Goal: Task Accomplishment & Management: Complete application form

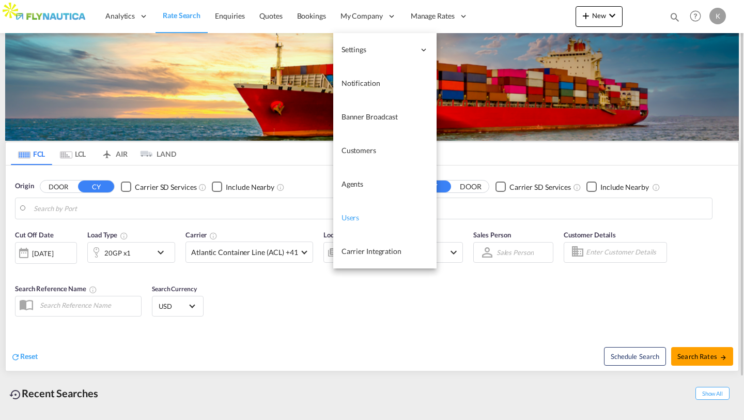
click at [359, 222] on link "Users" at bounding box center [384, 218] width 103 height 34
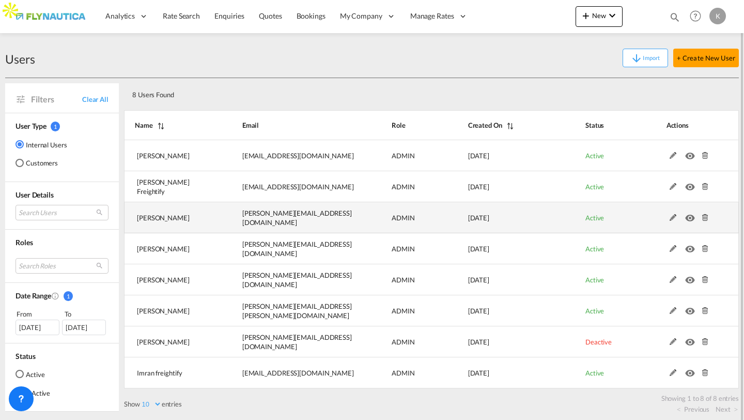
scroll to position [4, 0]
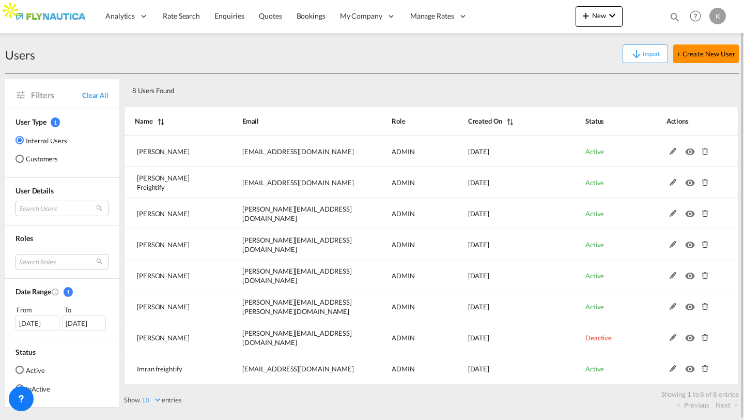
click at [689, 49] on button "+ Create New User" at bounding box center [707, 53] width 66 height 19
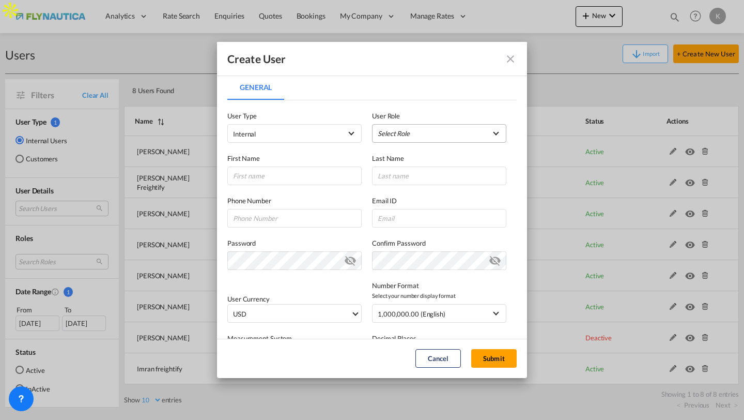
click at [389, 134] on md-select "Select Role ADMIN GLOBAL Essentials Admin GLOBAL Essentials Manager GLOBAL Esse…" at bounding box center [439, 133] width 134 height 19
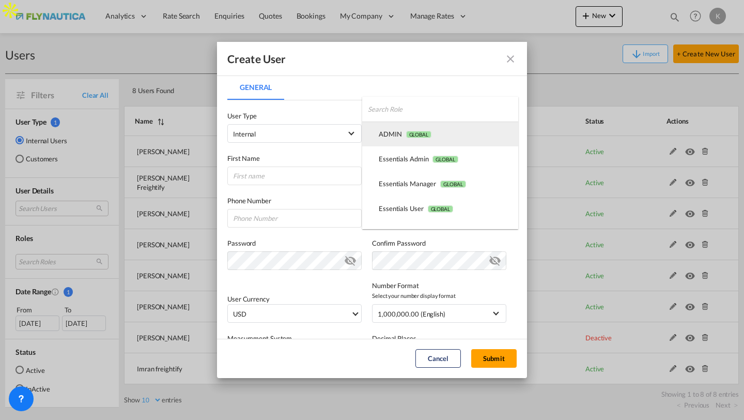
click at [388, 138] on div "ADMIN GLOBAL" at bounding box center [405, 133] width 53 height 9
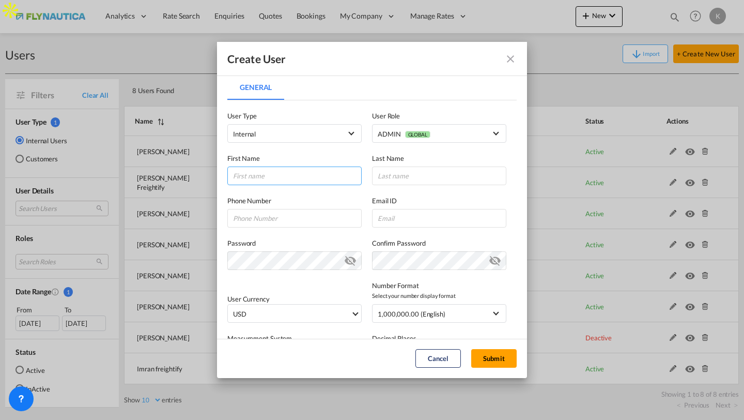
click at [314, 171] on input "General General ..." at bounding box center [294, 175] width 134 height 19
type input "[GEOGRAPHIC_DATA]"
click at [418, 173] on input "General General ..." at bounding box center [439, 175] width 134 height 19
click at [380, 218] on input "General General ..." at bounding box center [439, 218] width 134 height 19
paste input "[DOMAIN_NAME][EMAIL_ADDRESS][DOMAIN_NAME]"
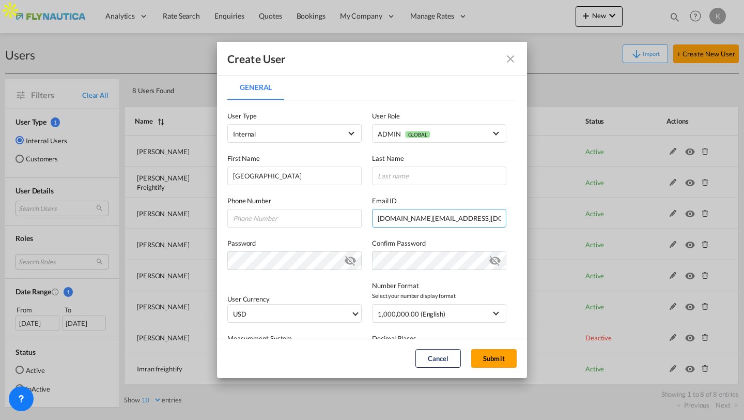
type input "[DOMAIN_NAME][EMAIL_ADDRESS][DOMAIN_NAME]"
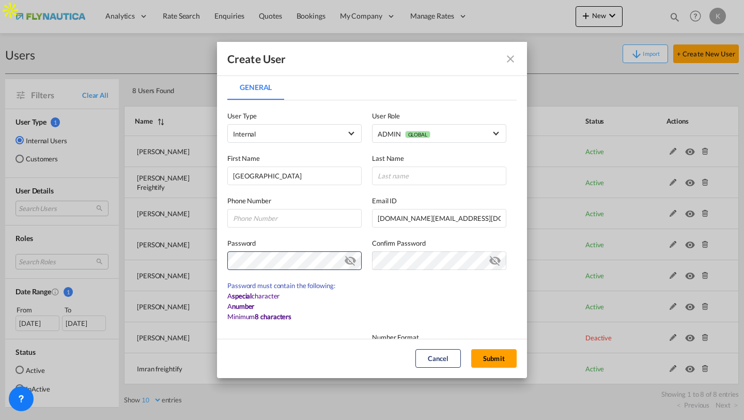
click at [327, 239] on label "Password" at bounding box center [294, 243] width 134 height 10
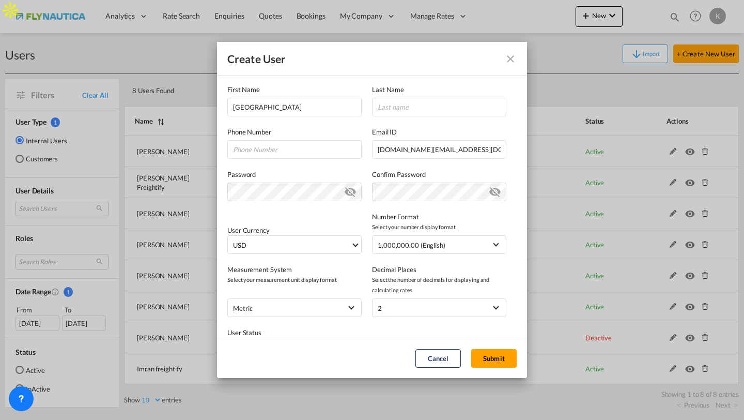
scroll to position [54, 0]
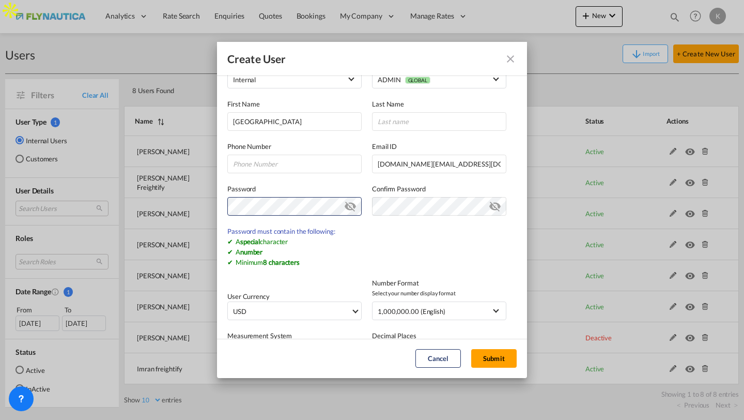
click at [349, 204] on md-icon "icon-eye-off" at bounding box center [350, 204] width 12 height 12
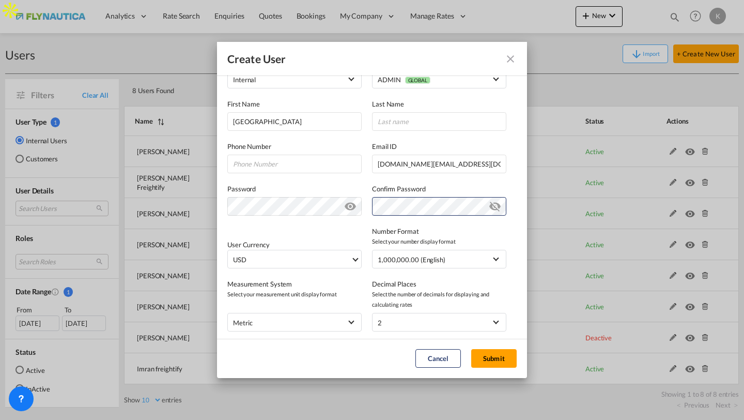
click at [356, 227] on div "User Currency USD د.إ AED [GEOGRAPHIC_DATA] Dirham Af AFN Afghan afghani Lek AL…" at bounding box center [371, 242] width 289 height 53
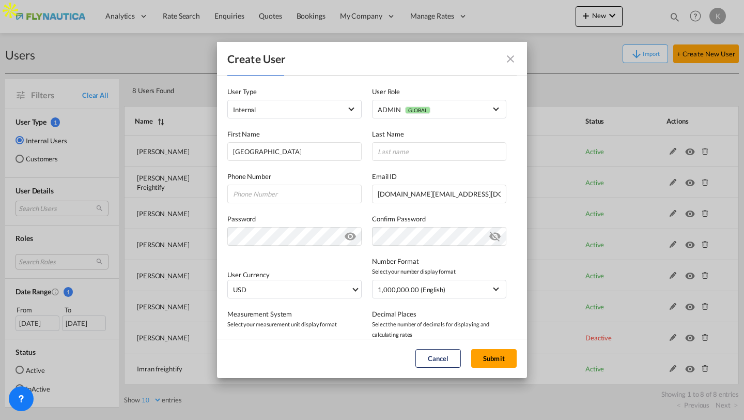
scroll to position [0, 0]
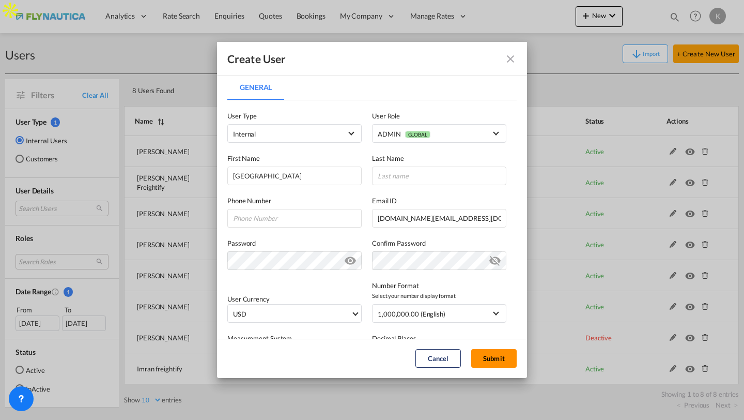
click at [485, 355] on button "Submit" at bounding box center [493, 358] width 45 height 19
click at [409, 174] on input "General General ..." at bounding box center [439, 175] width 134 height 19
type input "DE"
click at [494, 354] on button "Submit" at bounding box center [493, 358] width 45 height 19
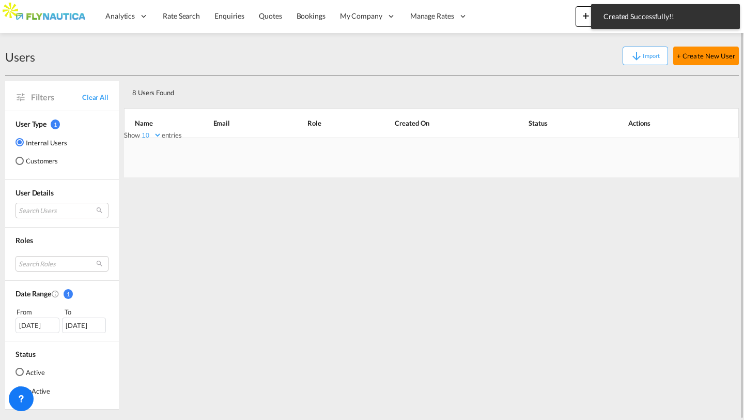
scroll to position [4, 0]
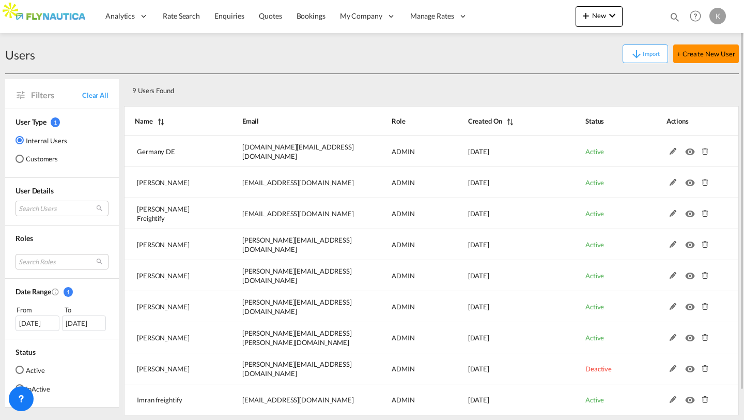
click at [697, 53] on button "+ Create New User" at bounding box center [707, 53] width 66 height 19
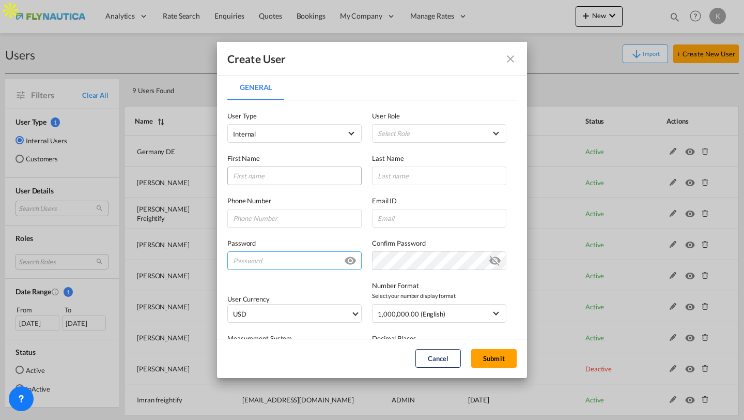
type input "[PERSON_NAME][EMAIL_ADDRESS][DOMAIN_NAME]"
click at [391, 139] on md-select "Select Role ADMIN GLOBAL Essentials Admin GLOBAL Essentials Manager GLOBAL Esse…" at bounding box center [439, 133] width 134 height 19
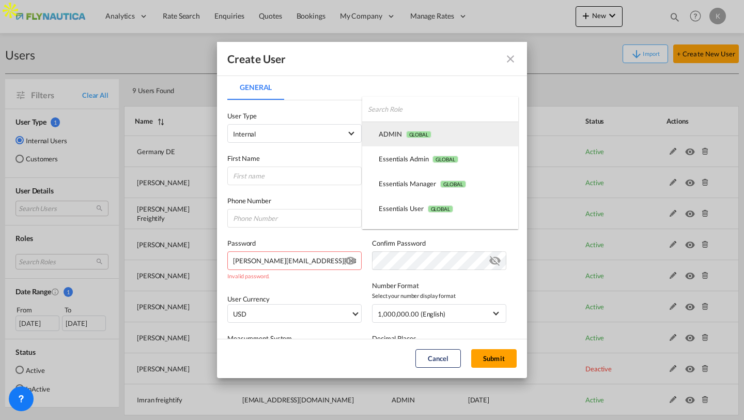
click at [400, 139] on md-option "ADMIN GLOBAL" at bounding box center [440, 133] width 156 height 25
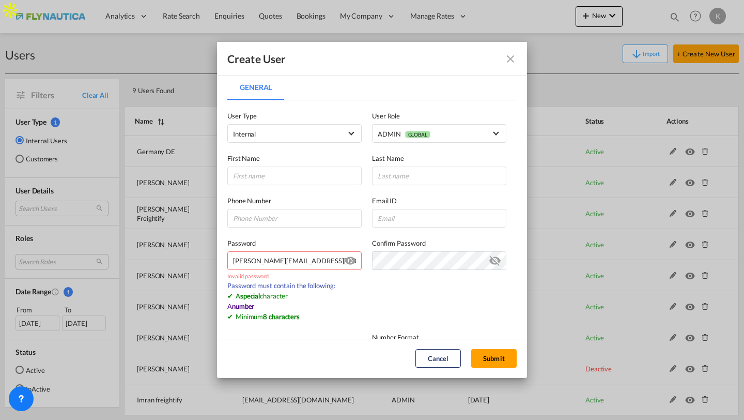
drag, startPoint x: 321, startPoint y: 263, endPoint x: 233, endPoint y: 261, distance: 88.4
click at [232, 261] on input "[PERSON_NAME][EMAIL_ADDRESS][DOMAIN_NAME]" at bounding box center [294, 260] width 134 height 19
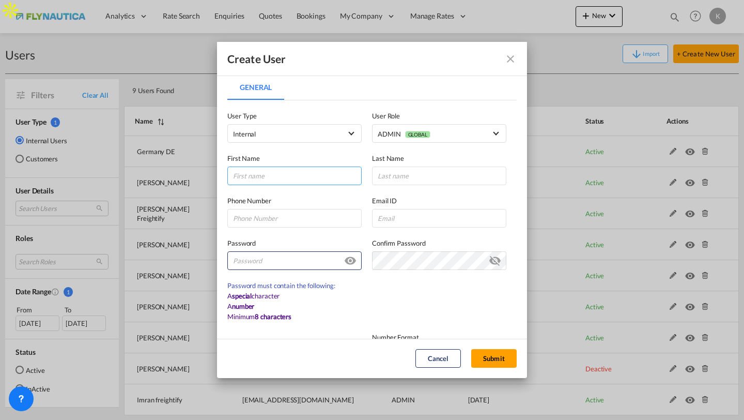
click at [261, 175] on input "General General ..." at bounding box center [294, 175] width 134 height 19
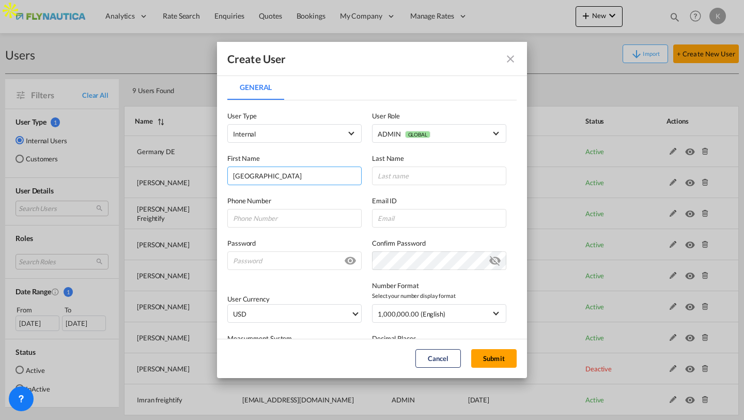
type input "[GEOGRAPHIC_DATA]"
click at [387, 186] on div "Phone Number Email ID" at bounding box center [371, 206] width 289 height 42
click at [391, 181] on input "General General ..." at bounding box center [439, 175] width 134 height 19
type input "Info"
click at [378, 221] on input "General General ..." at bounding box center [439, 218] width 134 height 19
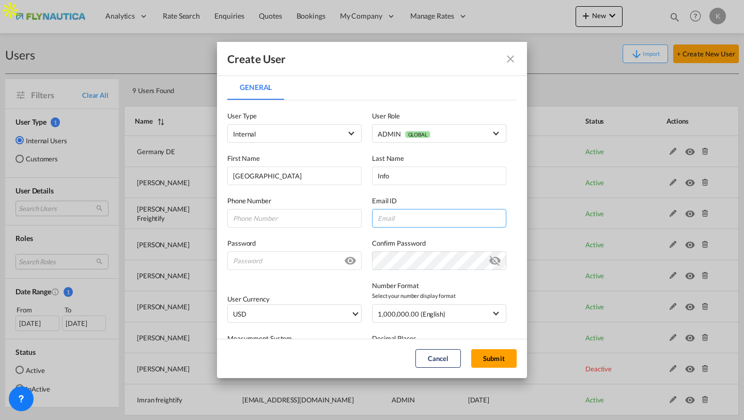
paste input "[DOMAIN_NAME][EMAIL_ADDRESS][DOMAIN_NAME]"
type input "[DOMAIN_NAME][EMAIL_ADDRESS][DOMAIN_NAME]"
click at [300, 259] on input "General General ..." at bounding box center [294, 260] width 134 height 19
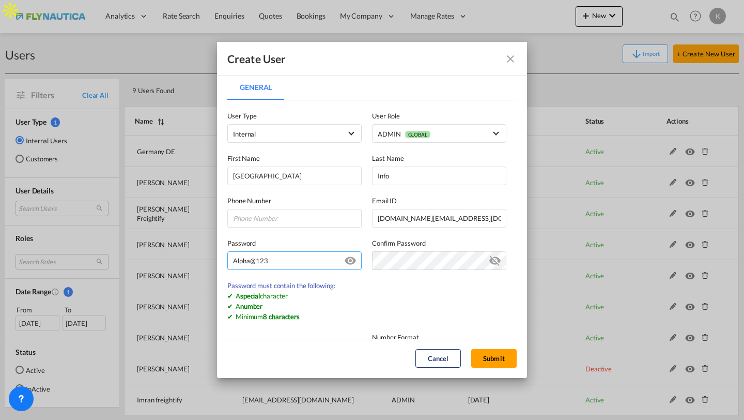
type input "Alpha@123"
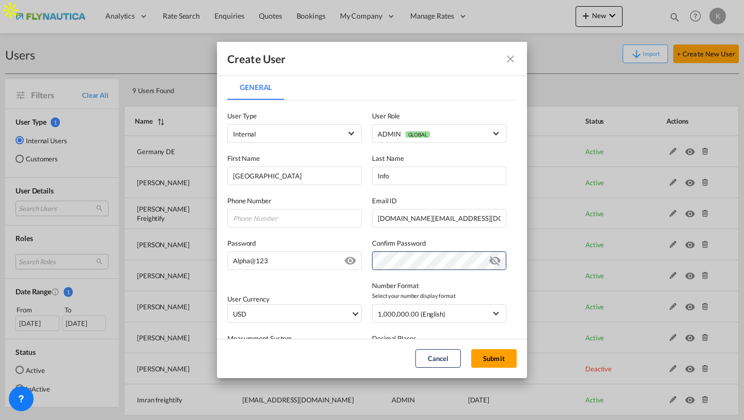
click at [362, 277] on div "User Currency USD د.إ AED [GEOGRAPHIC_DATA] Dirham Af AFN Afghan afghani Lek AL…" at bounding box center [371, 296] width 289 height 53
click at [494, 259] on md-icon "icon-eye-off" at bounding box center [495, 258] width 12 height 12
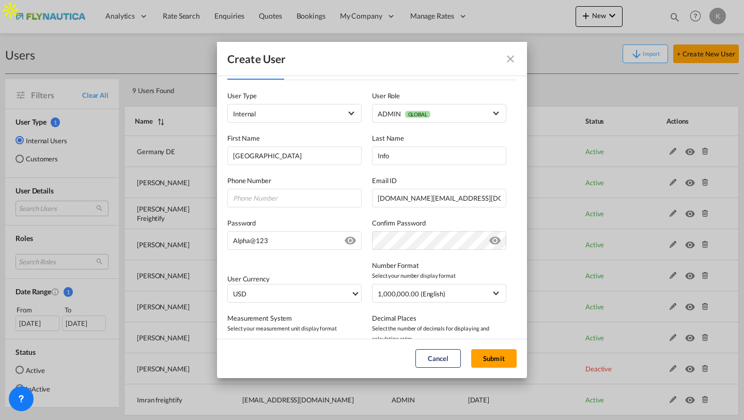
scroll to position [21, 0]
click at [495, 365] on button "Submit" at bounding box center [493, 358] width 45 height 19
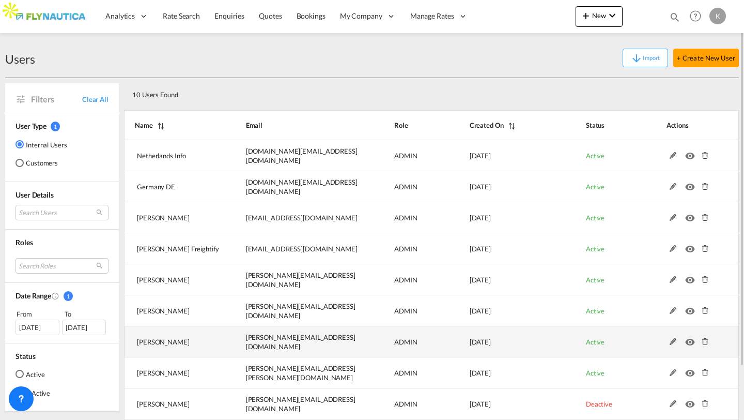
scroll to position [67, 0]
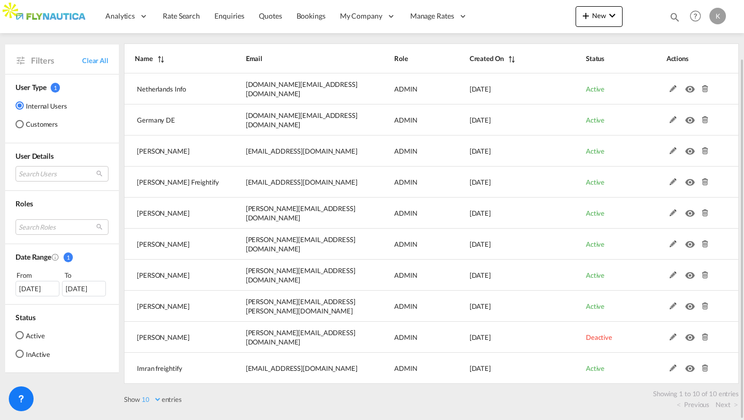
click at [154, 398] on select "10 25 50 100" at bounding box center [151, 399] width 22 height 9
select select "25"
click at [141, 395] on select "10 25 50 100" at bounding box center [151, 399] width 22 height 9
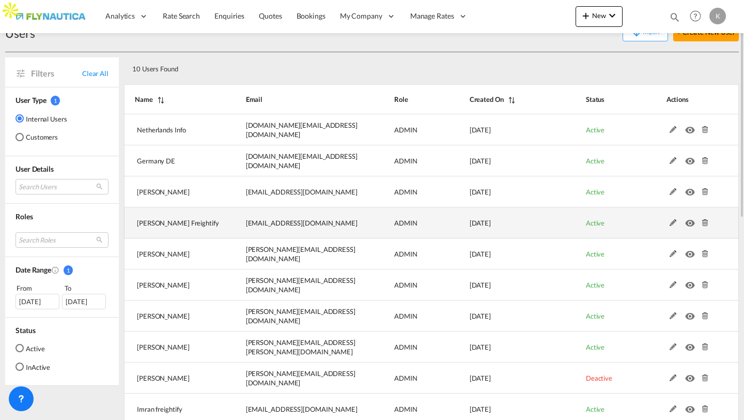
scroll to position [8, 0]
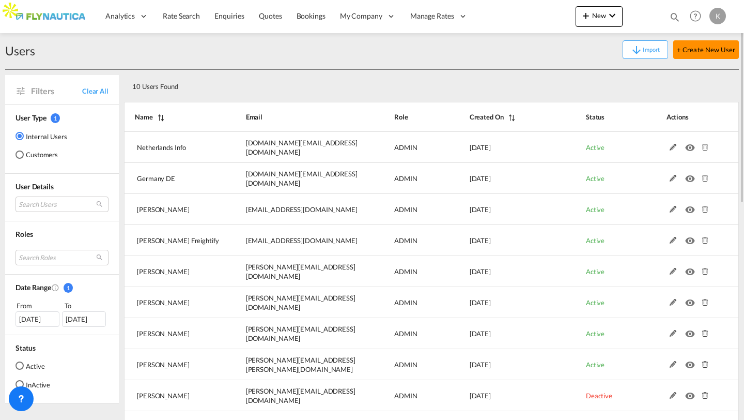
click at [714, 54] on button "+ Create New User" at bounding box center [707, 49] width 66 height 19
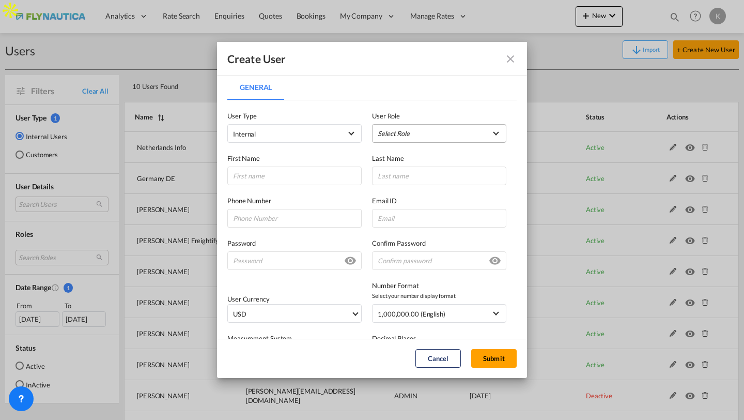
click at [394, 137] on md-select "Select Role ADMIN GLOBAL Essentials Admin GLOBAL Essentials Manager GLOBAL Esse…" at bounding box center [439, 133] width 134 height 19
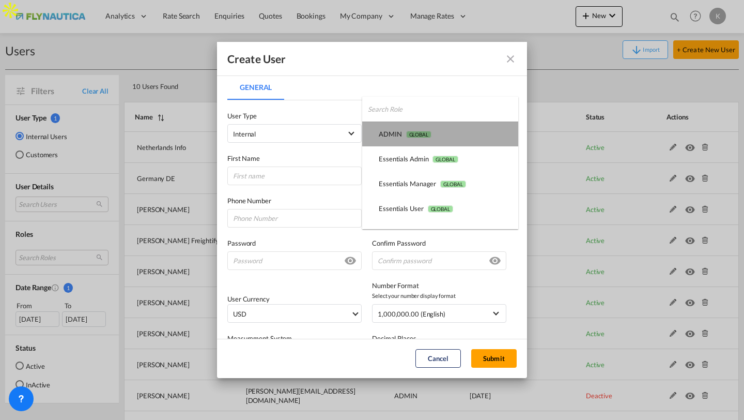
click at [398, 125] on md-option "ADMIN GLOBAL" at bounding box center [440, 133] width 156 height 25
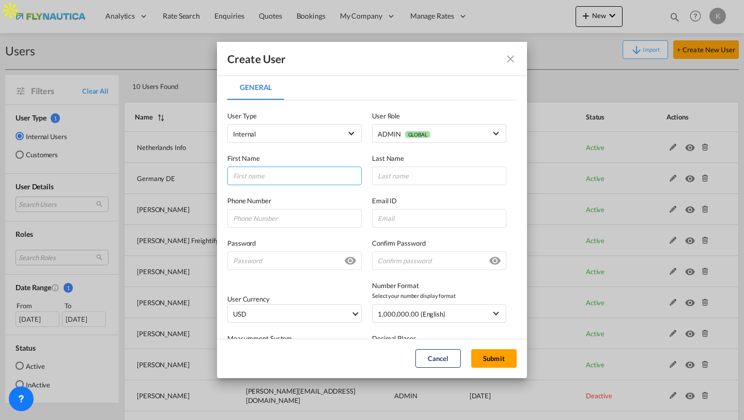
click at [297, 177] on input "General General ..." at bounding box center [294, 175] width 134 height 19
click at [395, 213] on input "General General ..." at bounding box center [439, 218] width 134 height 19
paste input "[PERSON_NAME][EMAIL_ADDRESS][PERSON_NAME][DOMAIN_NAME]"
type input "[PERSON_NAME][EMAIL_ADDRESS][PERSON_NAME][DOMAIN_NAME]"
click at [307, 176] on input "General General ..." at bounding box center [294, 175] width 134 height 19
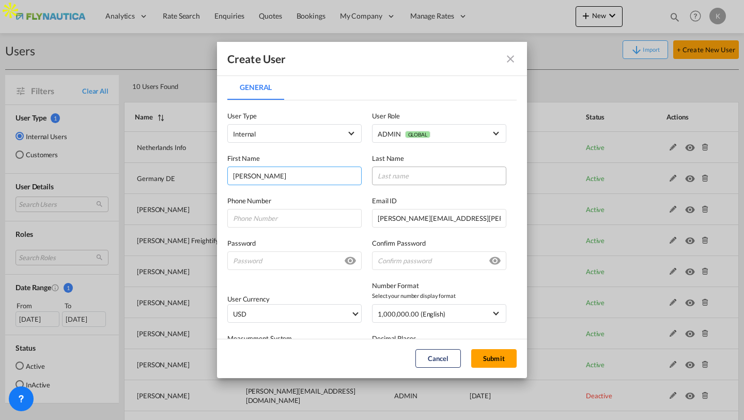
type input "[PERSON_NAME]"
click at [392, 177] on input "General General ..." at bounding box center [439, 175] width 134 height 19
type input "Doeser"
click at [323, 259] on input "General General ..." at bounding box center [294, 260] width 134 height 19
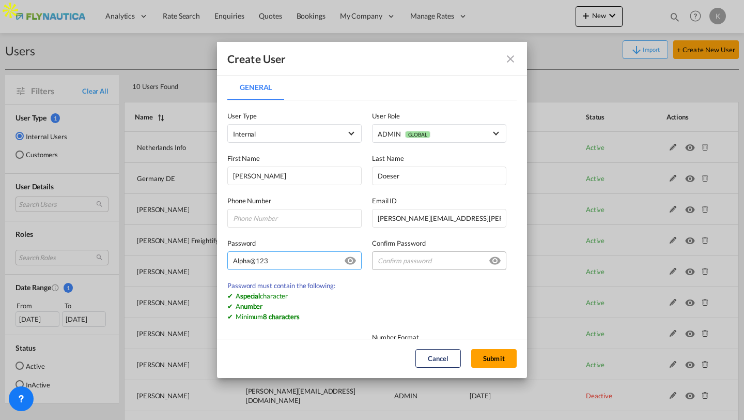
type input "Alpha@123"
click at [431, 267] on input "General General ..." at bounding box center [439, 260] width 134 height 19
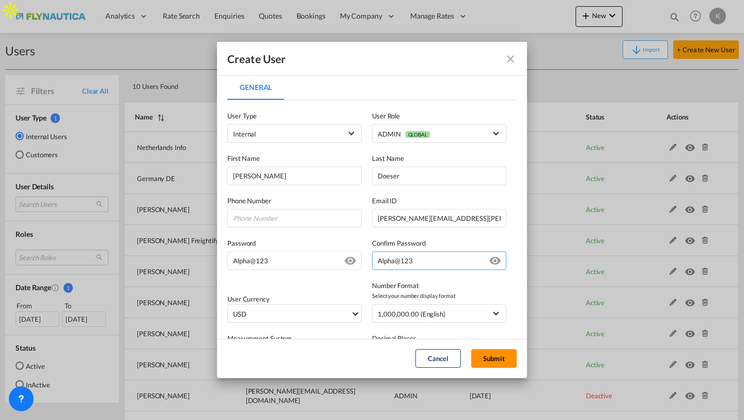
type input "Alpha@123"
click at [481, 354] on button "Submit" at bounding box center [493, 358] width 45 height 19
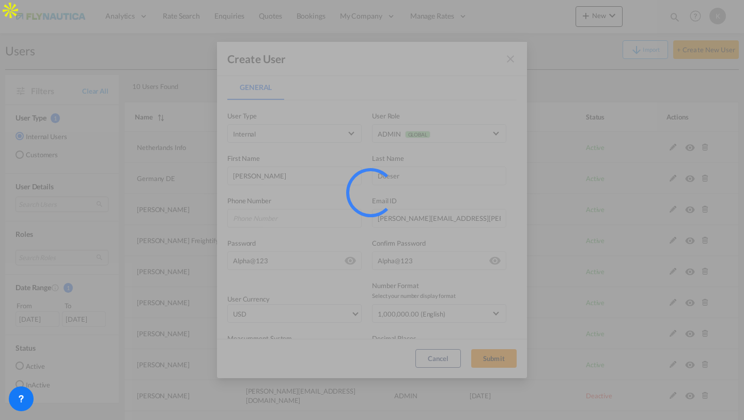
select select "25"
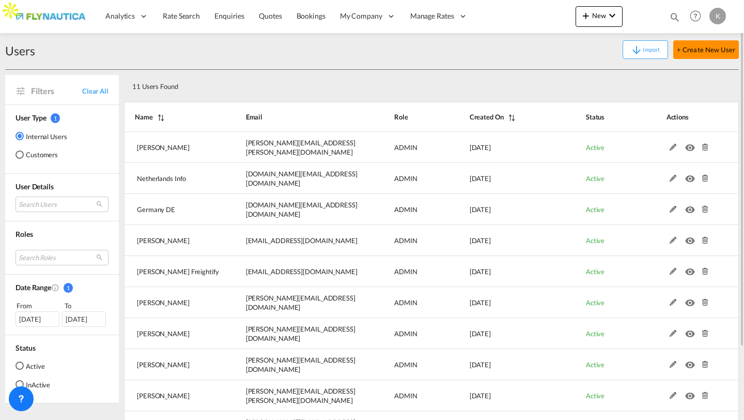
click at [692, 48] on button "+ Create New User" at bounding box center [707, 49] width 66 height 19
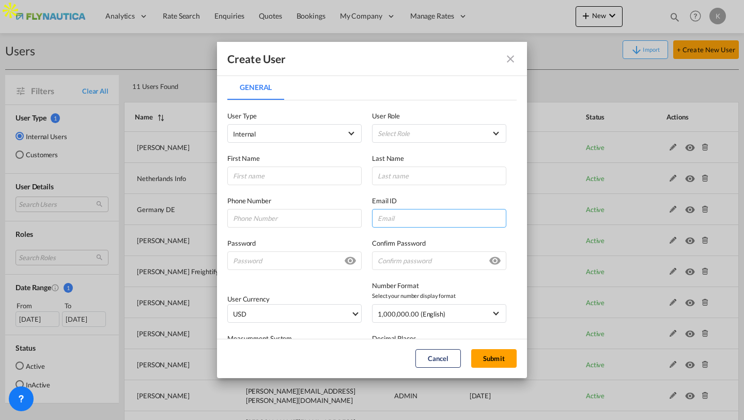
click at [417, 222] on input "General General ..." at bounding box center [439, 218] width 134 height 19
paste input "[EMAIL_ADDRESS][DOMAIN_NAME]"
type input "[EMAIL_ADDRESS][DOMAIN_NAME]"
click at [380, 130] on md-select "Select Role ADMIN GLOBAL Essentials Admin GLOBAL Essentials Manager GLOBAL Esse…" at bounding box center [439, 133] width 134 height 19
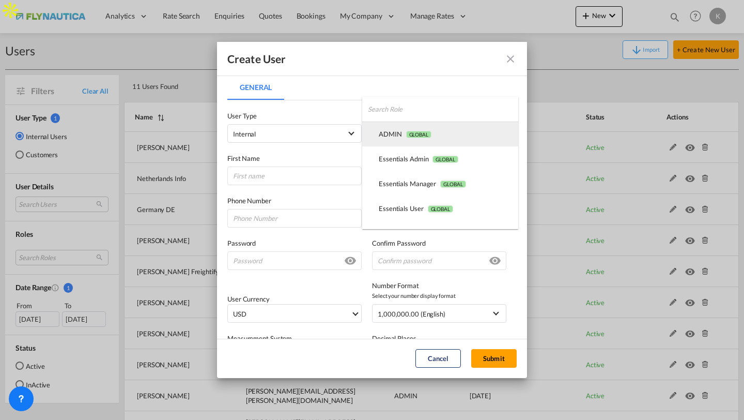
click at [401, 132] on div "ADMIN GLOBAL" at bounding box center [405, 133] width 53 height 9
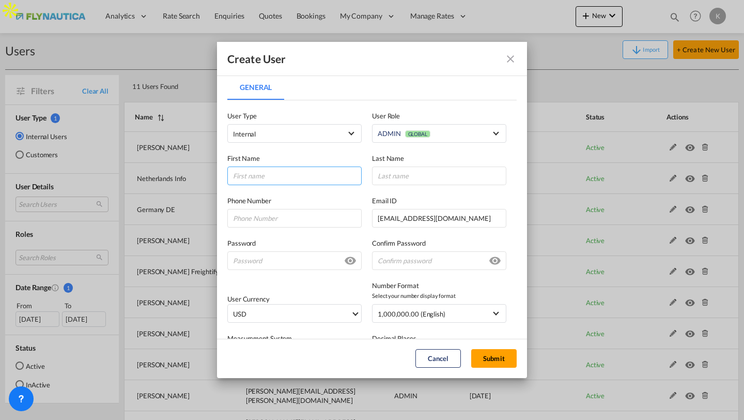
click at [312, 177] on input "General General ..." at bounding box center [294, 175] width 134 height 19
type input "Jans"
type input "Van"
click at [326, 180] on input "Jans" at bounding box center [294, 175] width 134 height 19
type input "[PERSON_NAME]"
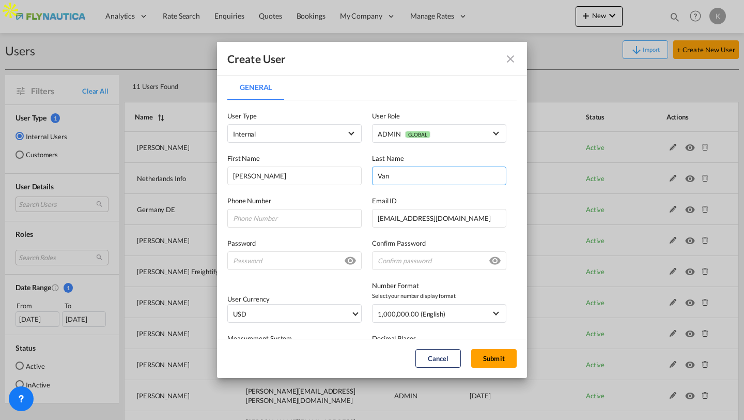
click at [402, 180] on input "Van" at bounding box center [439, 175] width 134 height 19
type input "Van Den Herik"
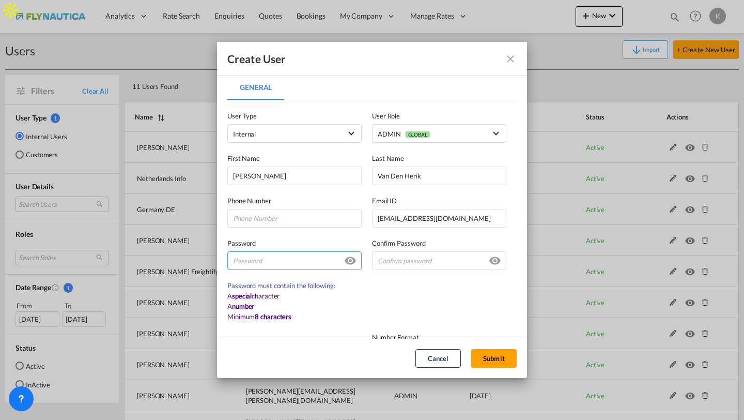
click at [312, 265] on input "General General ..." at bounding box center [294, 260] width 134 height 19
type input "Alpha@123"
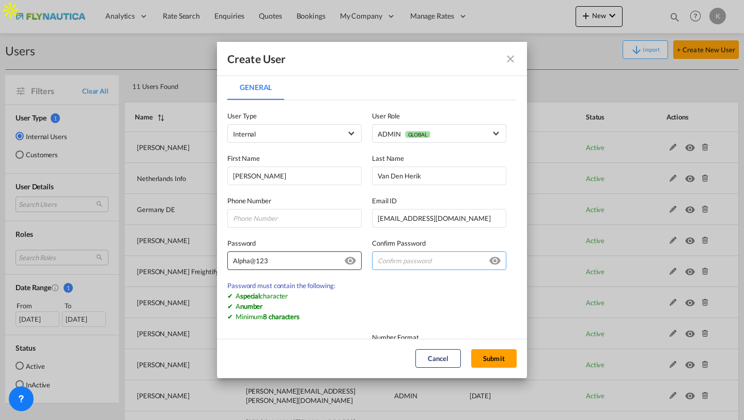
click at [402, 258] on input "General General ..." at bounding box center [439, 260] width 134 height 19
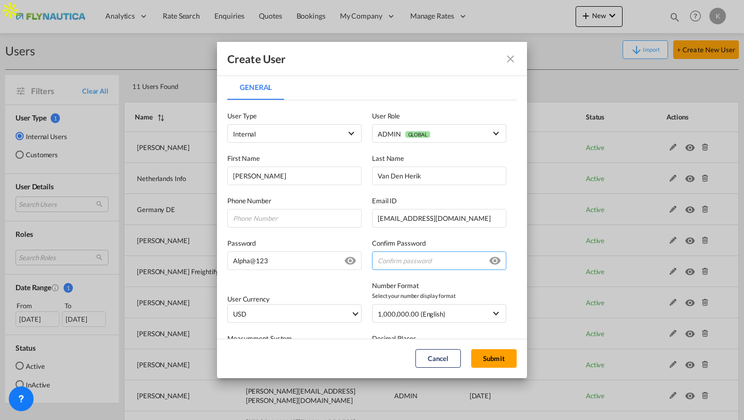
type input "a"
type input "Alpha@123"
click at [496, 355] on button "Submit" at bounding box center [493, 358] width 45 height 19
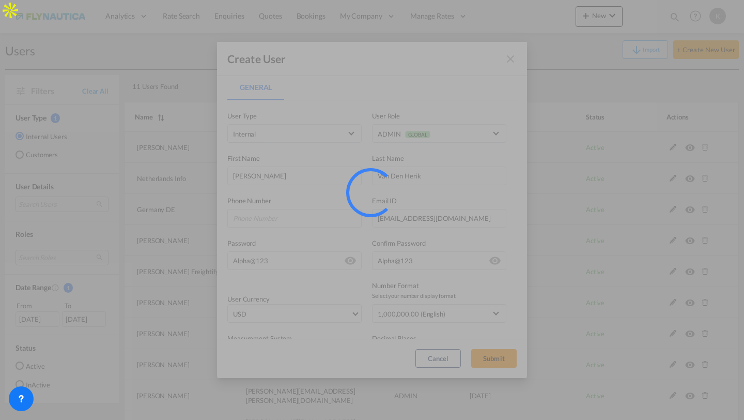
select select "25"
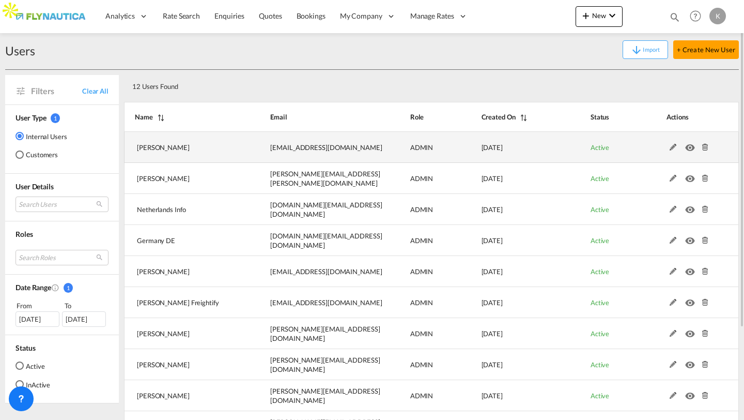
drag, startPoint x: 270, startPoint y: 147, endPoint x: 365, endPoint y: 150, distance: 95.7
click at [365, 150] on td "[EMAIL_ADDRESS][DOMAIN_NAME]" at bounding box center [314, 147] width 140 height 31
copy span "[EMAIL_ADDRESS][DOMAIN_NAME]"
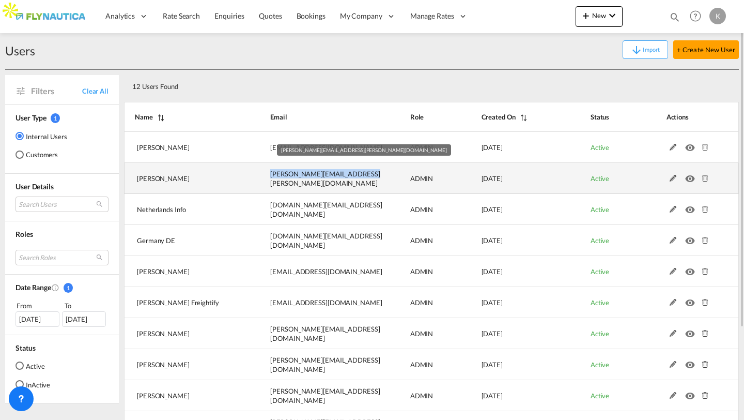
drag, startPoint x: 269, startPoint y: 175, endPoint x: 356, endPoint y: 181, distance: 87.6
click at [356, 181] on td "[PERSON_NAME][EMAIL_ADDRESS][PERSON_NAME][DOMAIN_NAME]" at bounding box center [314, 178] width 140 height 31
copy span "[PERSON_NAME][EMAIL_ADDRESS][PERSON_NAME][DOMAIN_NAME]"
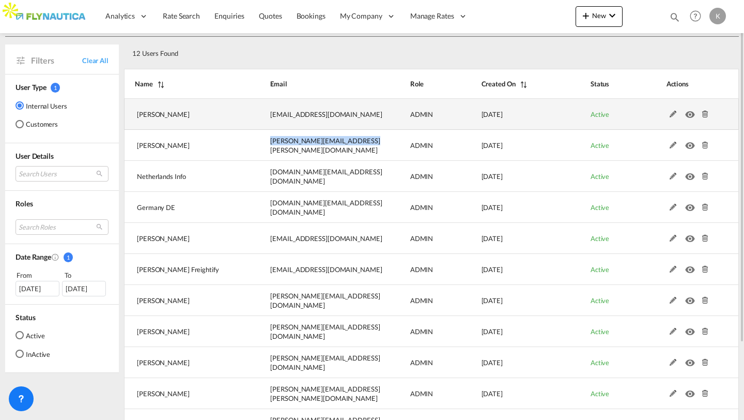
scroll to position [44, 0]
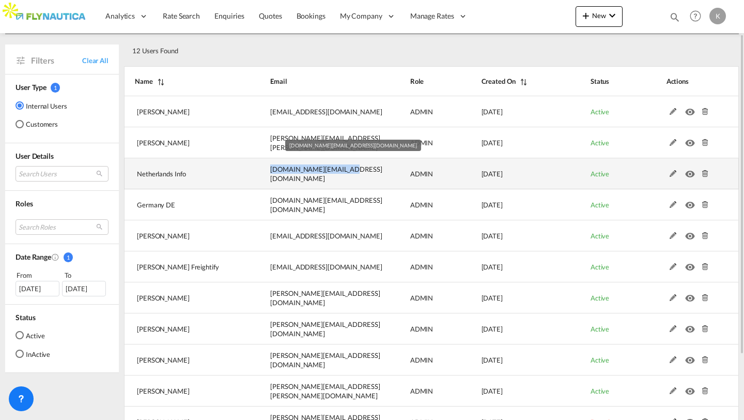
drag, startPoint x: 271, startPoint y: 174, endPoint x: 358, endPoint y: 175, distance: 86.8
click at [358, 175] on td "[DOMAIN_NAME][EMAIL_ADDRESS][DOMAIN_NAME]" at bounding box center [314, 173] width 140 height 31
copy span "[DOMAIN_NAME][EMAIL_ADDRESS][DOMAIN_NAME]"
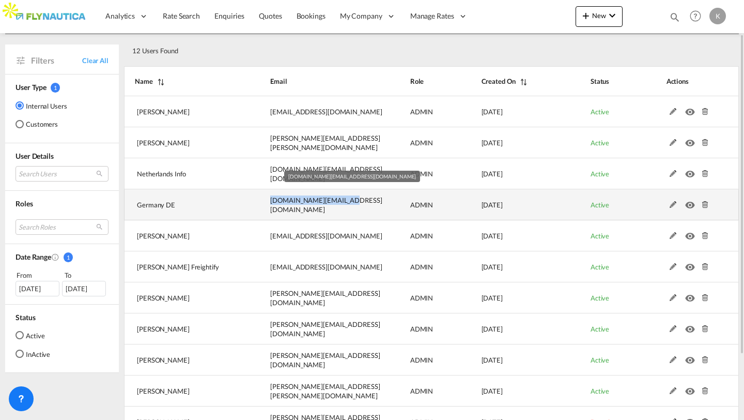
drag, startPoint x: 271, startPoint y: 201, endPoint x: 342, endPoint y: 204, distance: 71.4
click at [342, 204] on td "[DOMAIN_NAME][EMAIL_ADDRESS][DOMAIN_NAME]" at bounding box center [314, 204] width 140 height 31
copy span "[DOMAIN_NAME][EMAIL_ADDRESS][DOMAIN_NAME]"
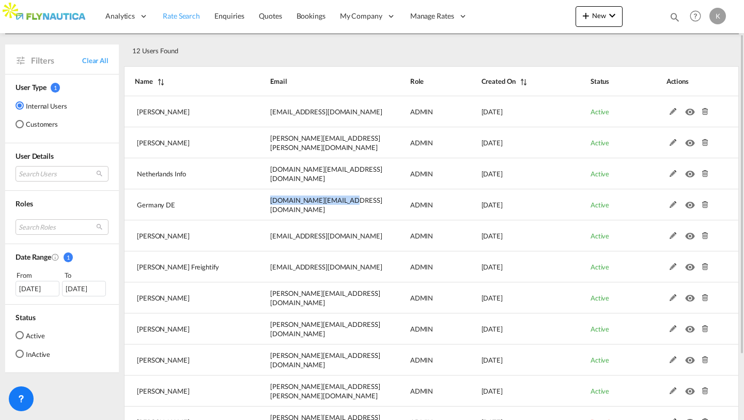
click at [178, 20] on span "Rate Search" at bounding box center [181, 15] width 37 height 9
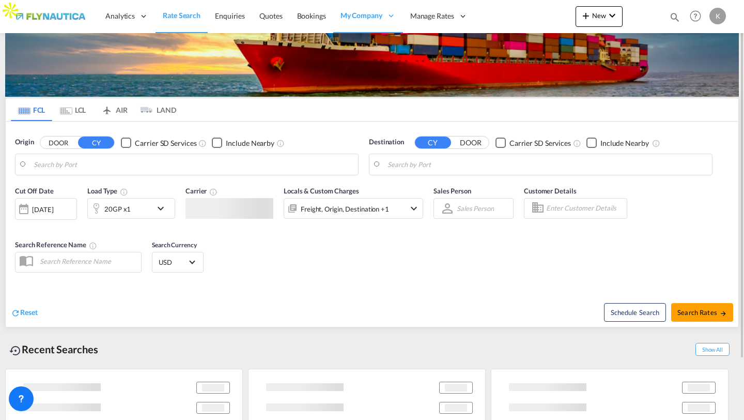
scroll to position [20, 0]
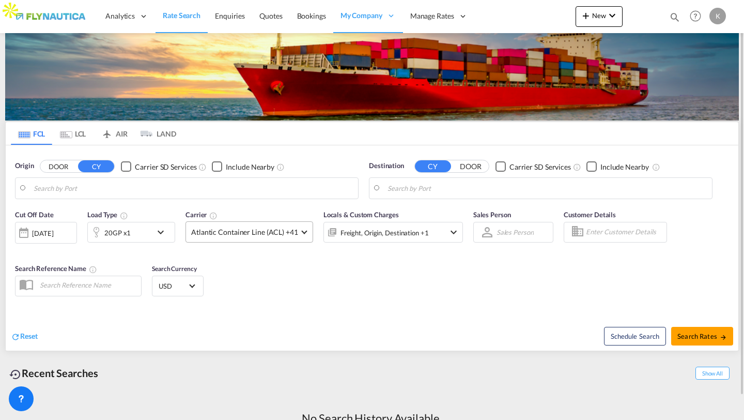
click at [225, 228] on span "Atlantic Container Line (ACL) +41" at bounding box center [244, 232] width 107 height 10
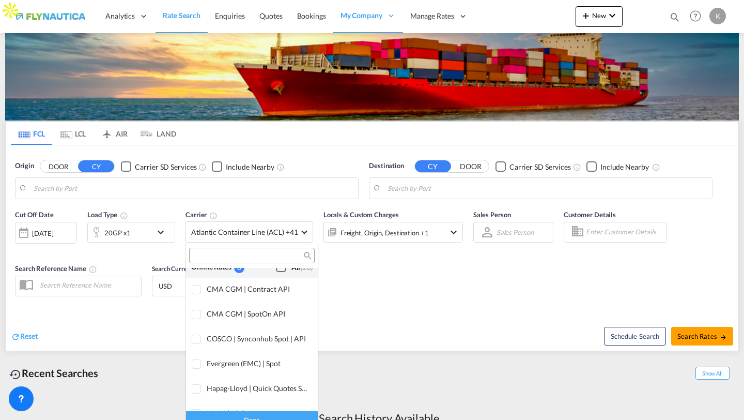
scroll to position [0, 0]
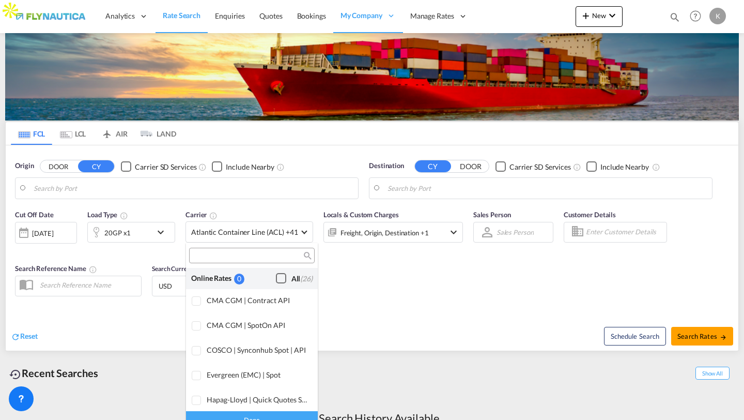
click at [282, 280] on div "Checkbox No Ink" at bounding box center [281, 278] width 10 height 10
click at [457, 269] on md-backdrop at bounding box center [372, 210] width 744 height 420
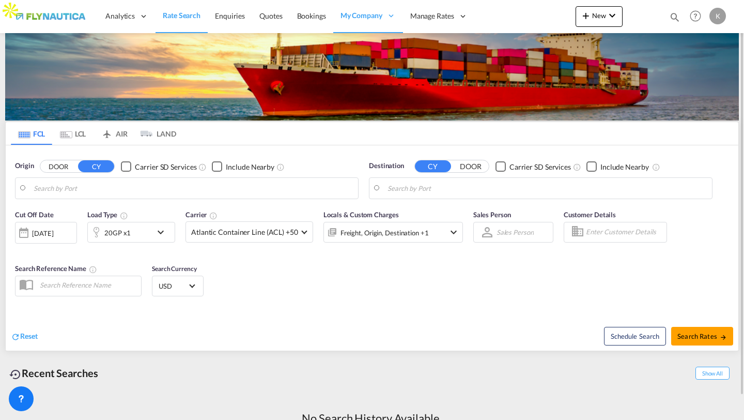
click at [720, 22] on div "K" at bounding box center [718, 16] width 17 height 17
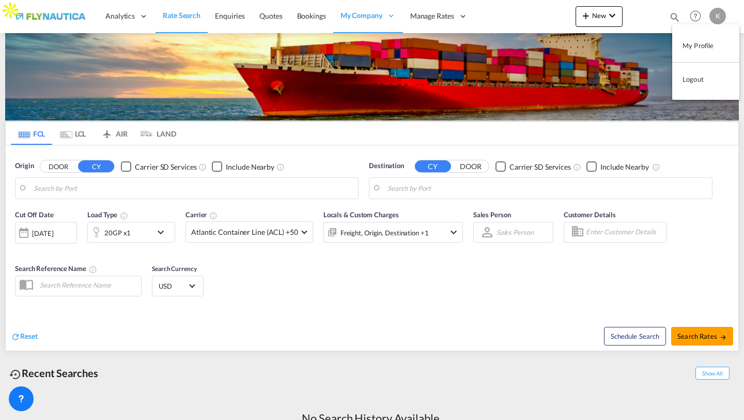
click at [693, 81] on button "Logout" at bounding box center [705, 79] width 67 height 21
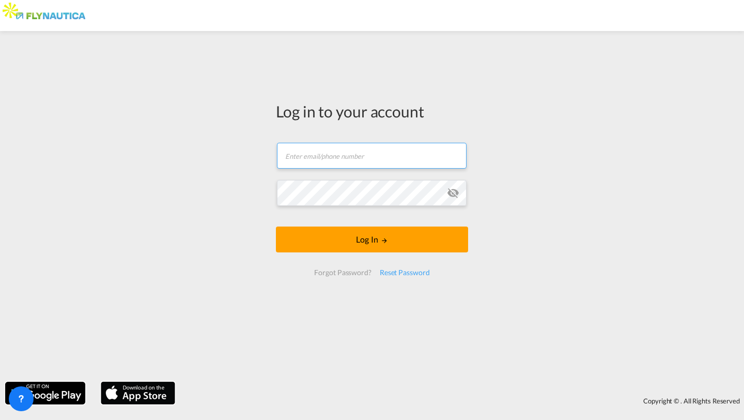
type input "[PERSON_NAME][EMAIL_ADDRESS][DOMAIN_NAME]"
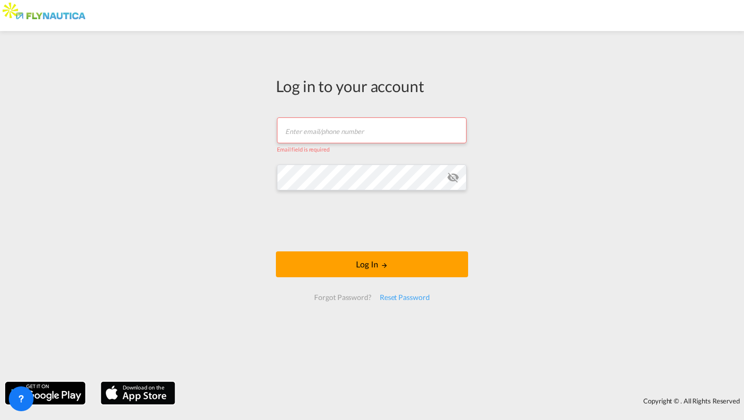
paste input "[DOMAIN_NAME][EMAIL_ADDRESS][DOMAIN_NAME]"
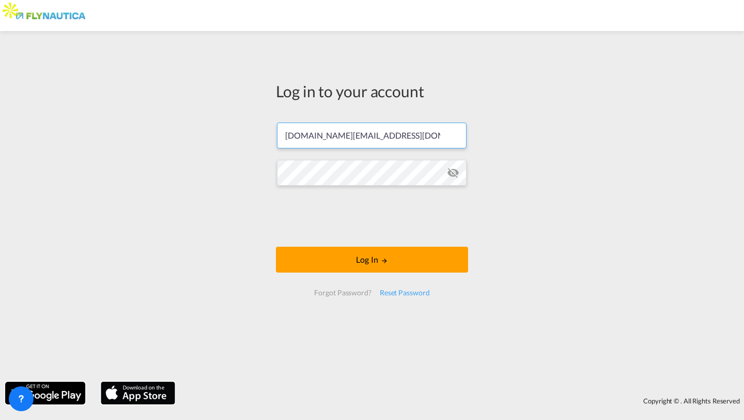
type input "[DOMAIN_NAME][EMAIL_ADDRESS][DOMAIN_NAME]"
click at [451, 173] on md-icon "icon-eye-off" at bounding box center [453, 172] width 12 height 12
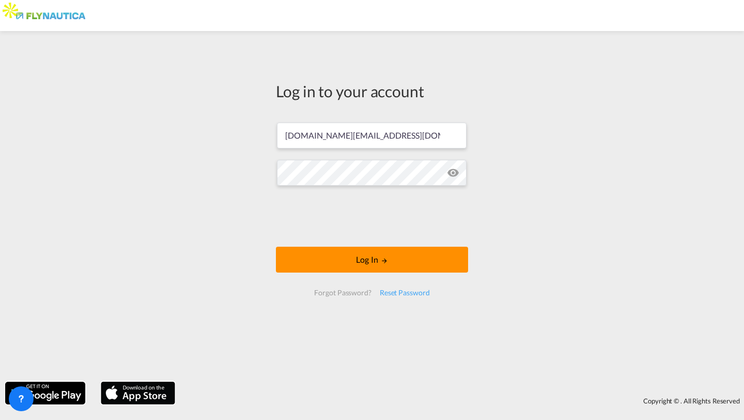
click at [308, 249] on button "Log In" at bounding box center [372, 260] width 192 height 26
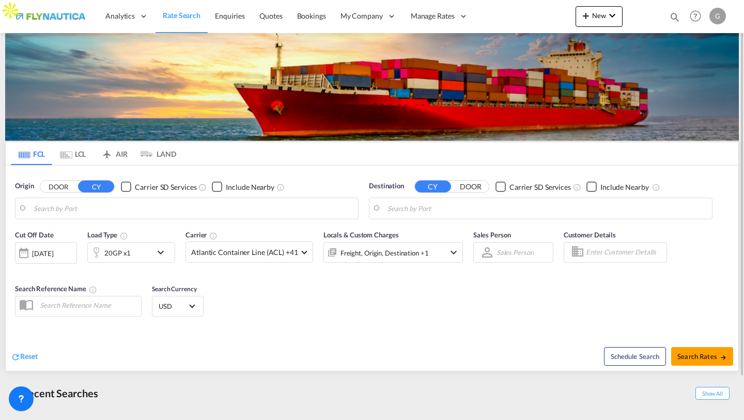
click at [721, 17] on div "G" at bounding box center [718, 16] width 17 height 17
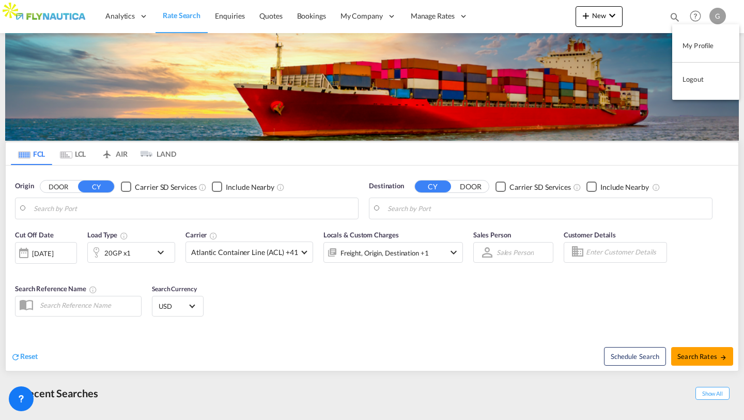
click at [699, 44] on button "My Profile" at bounding box center [705, 45] width 67 height 21
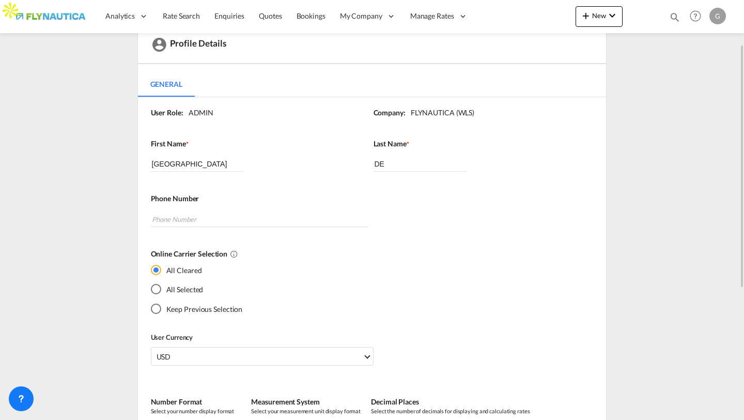
scroll to position [56, 0]
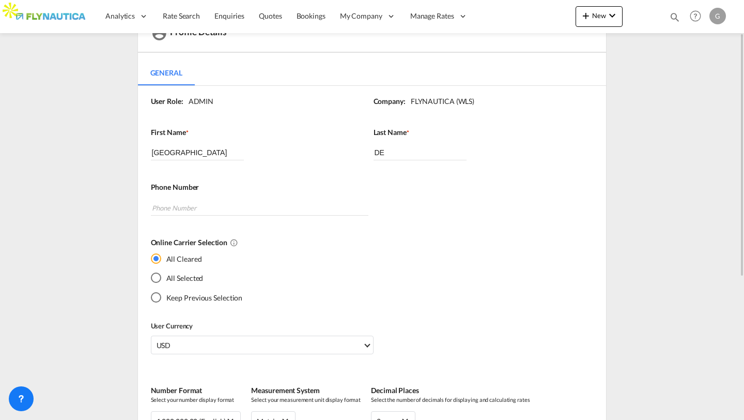
click at [181, 280] on md-radio-button "All Selected" at bounding box center [197, 277] width 92 height 11
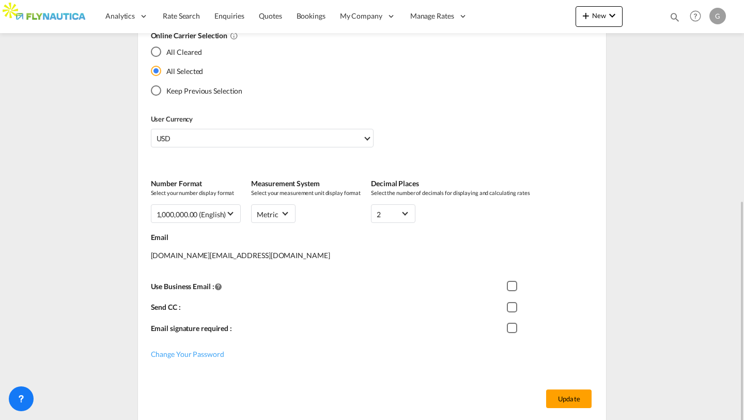
scroll to position [301, 0]
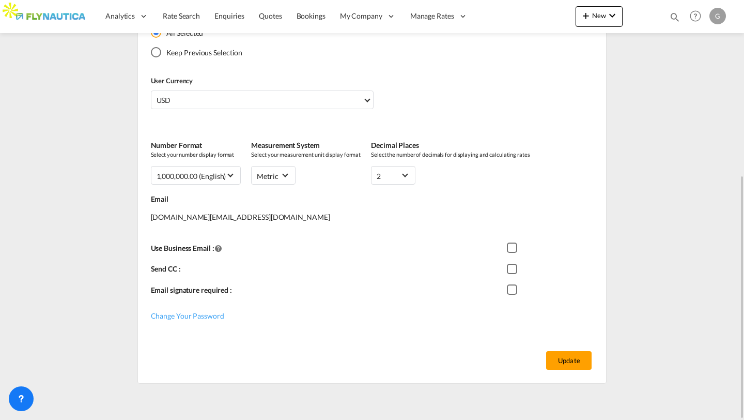
click at [565, 349] on div "Update" at bounding box center [372, 360] width 469 height 47
click at [563, 356] on button "Update" at bounding box center [568, 360] width 45 height 19
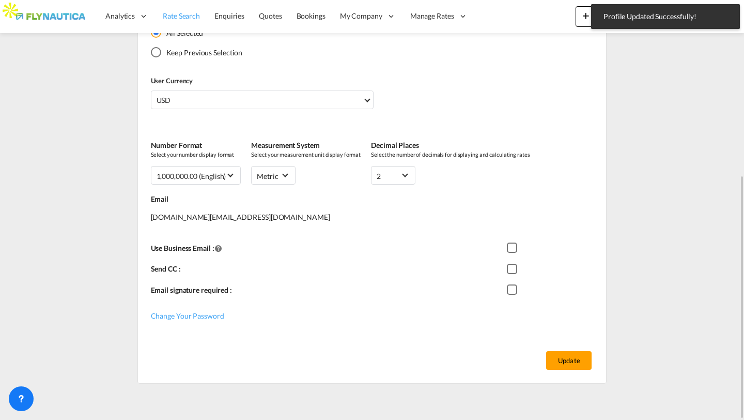
click at [179, 24] on link "Rate Search" at bounding box center [182, 16] width 52 height 34
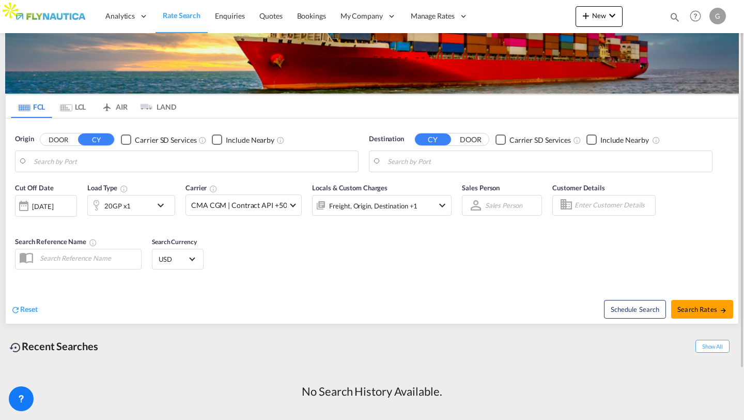
scroll to position [20, 0]
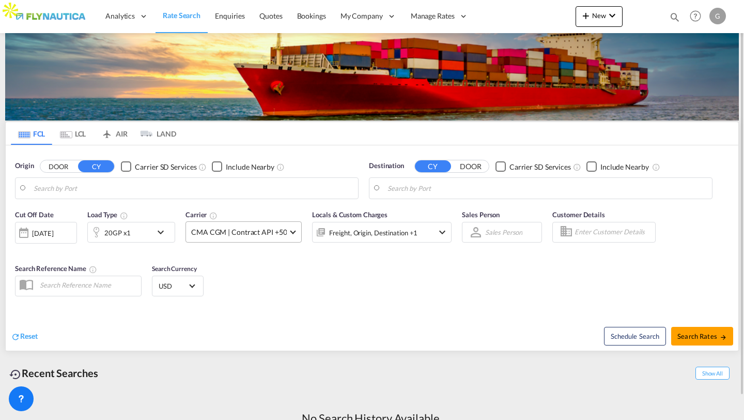
click at [213, 230] on span "CMA CGM | Contract API +50" at bounding box center [239, 232] width 96 height 10
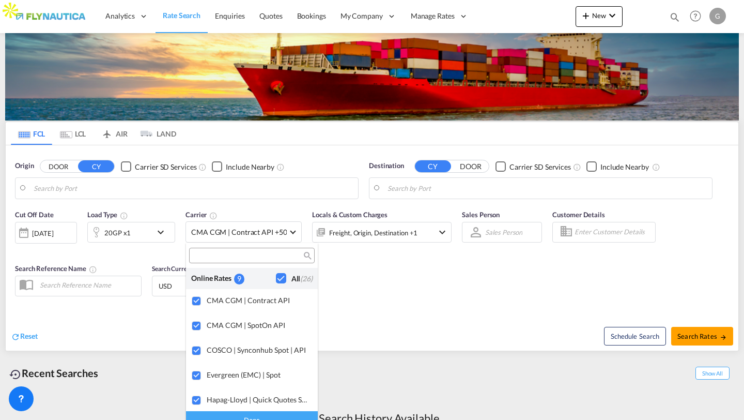
click at [382, 276] on md-backdrop at bounding box center [372, 210] width 744 height 420
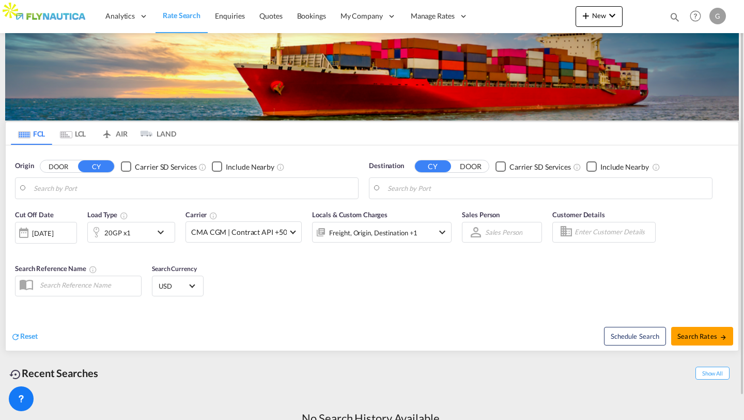
click at [721, 17] on div "G" at bounding box center [718, 16] width 17 height 17
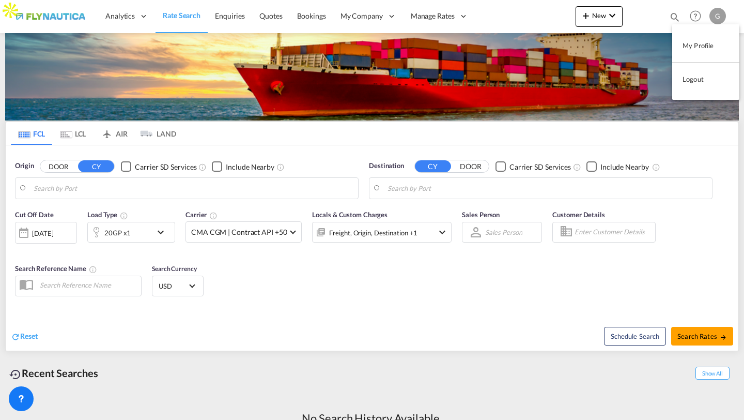
click at [693, 76] on button "Logout" at bounding box center [705, 79] width 67 height 21
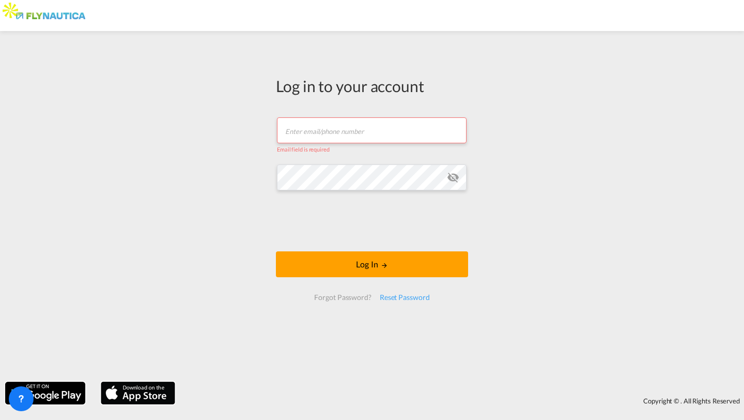
paste input "[DOMAIN_NAME][EMAIL_ADDRESS][DOMAIN_NAME]"
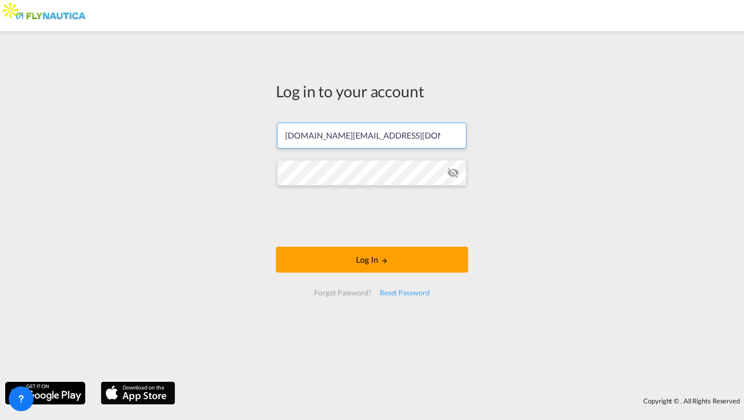
type input "[DOMAIN_NAME][EMAIL_ADDRESS][DOMAIN_NAME]"
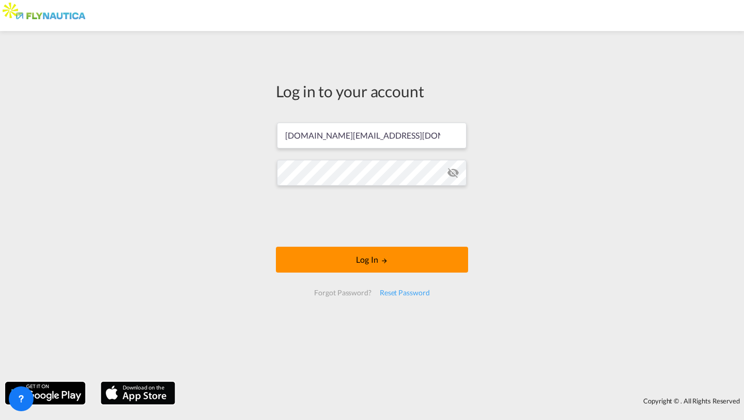
click at [322, 257] on button "Log In" at bounding box center [372, 260] width 192 height 26
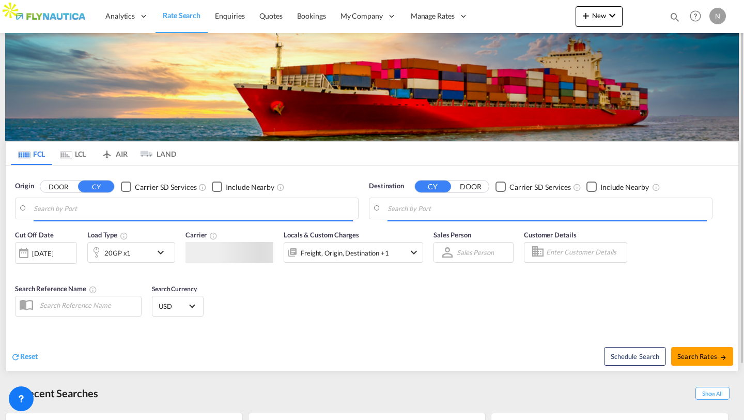
click at [721, 17] on div "N" at bounding box center [718, 16] width 17 height 17
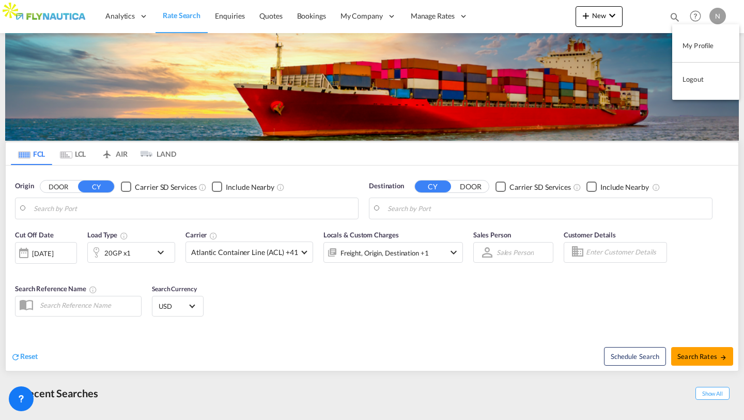
click at [697, 45] on button "My Profile" at bounding box center [705, 45] width 67 height 21
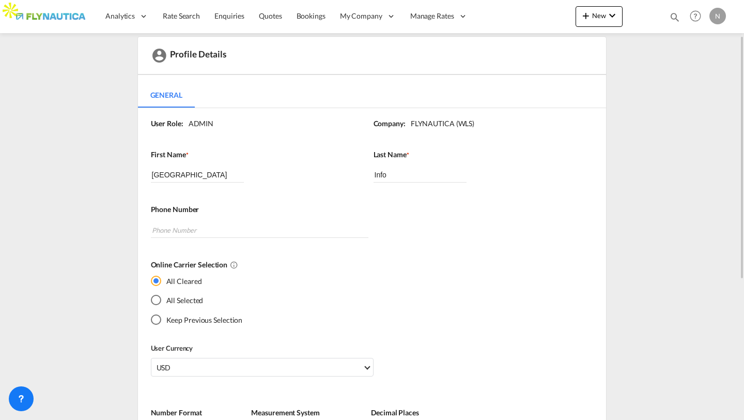
scroll to position [48, 0]
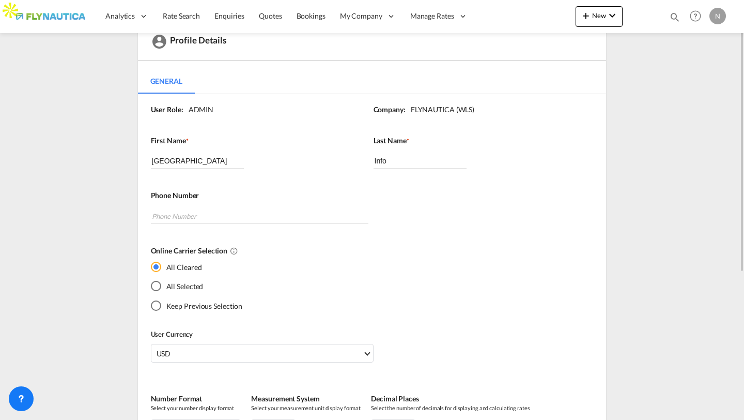
click at [190, 289] on md-radio-button "All Selected" at bounding box center [197, 286] width 92 height 11
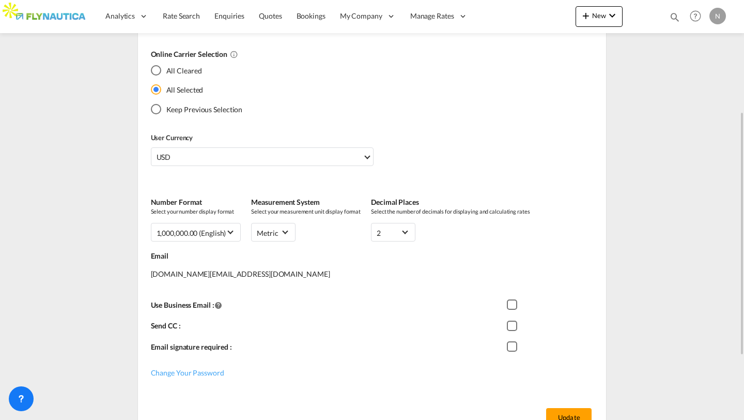
scroll to position [301, 0]
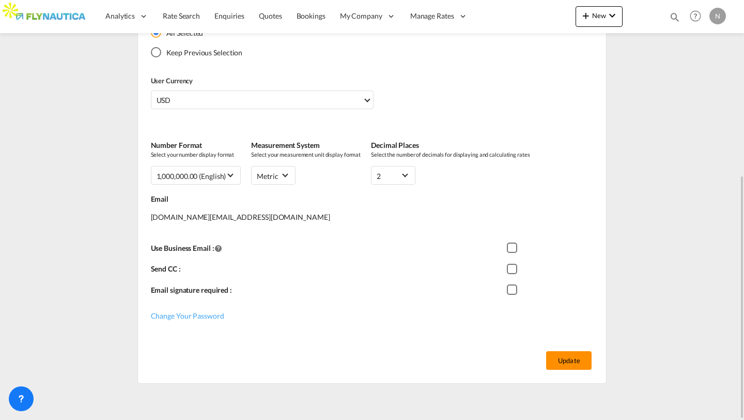
click at [560, 356] on button "Update" at bounding box center [568, 360] width 45 height 19
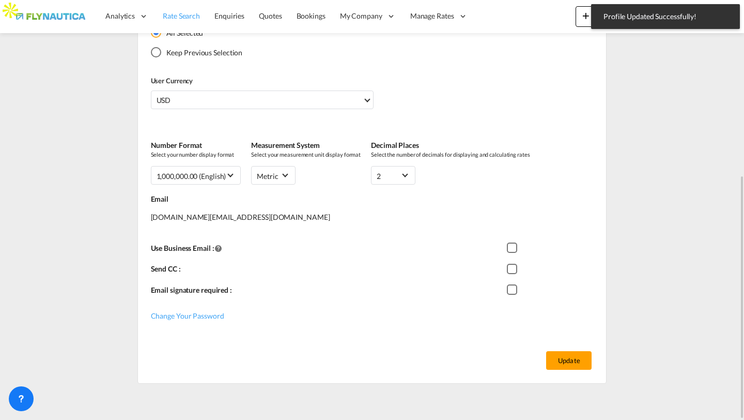
click at [181, 20] on span "Rate Search" at bounding box center [181, 15] width 37 height 9
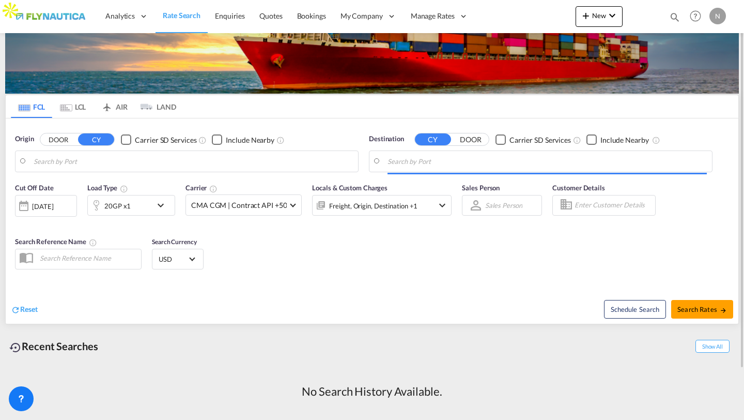
scroll to position [20, 0]
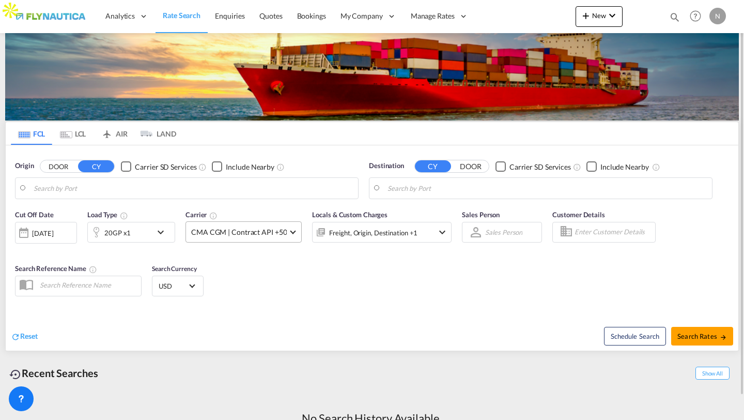
click at [255, 227] on span "CMA CGM | Contract API +50" at bounding box center [239, 232] width 96 height 10
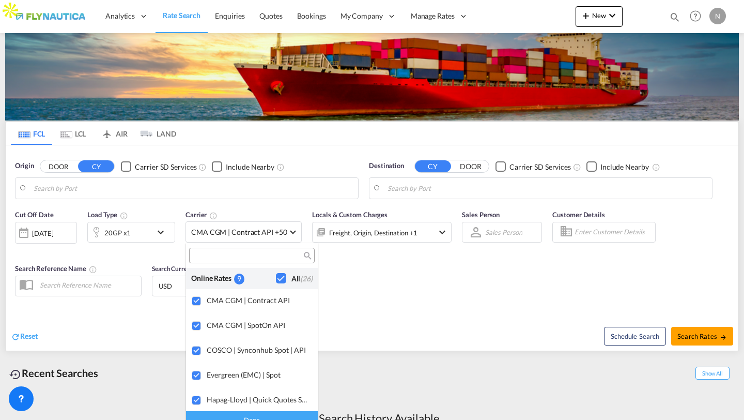
click at [380, 300] on md-backdrop at bounding box center [372, 210] width 744 height 420
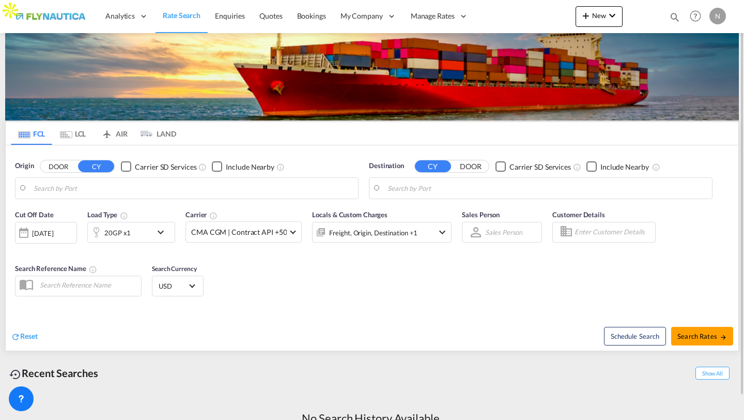
click at [715, 19] on div "N" at bounding box center [718, 16] width 17 height 17
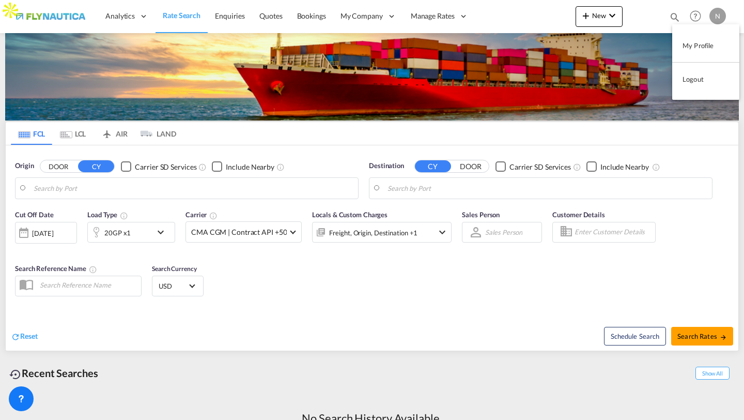
click at [691, 79] on button "Logout" at bounding box center [705, 79] width 67 height 21
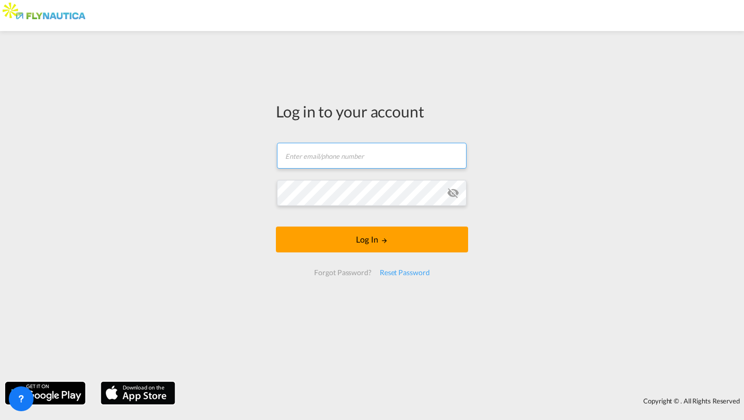
type input "[PERSON_NAME][EMAIL_ADDRESS][DOMAIN_NAME]"
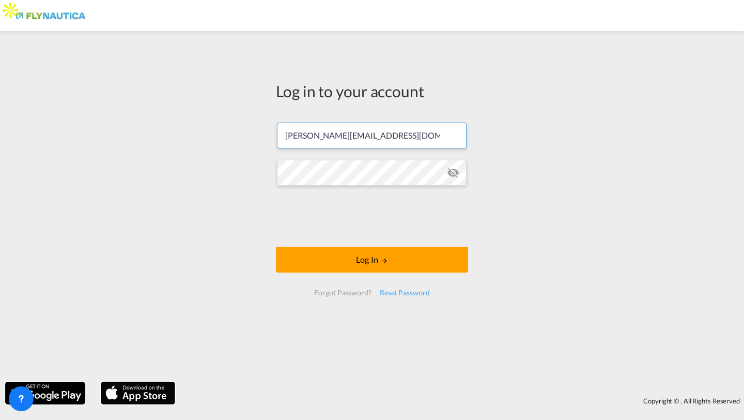
click at [373, 148] on input "[PERSON_NAME][EMAIL_ADDRESS][DOMAIN_NAME]" at bounding box center [372, 136] width 190 height 26
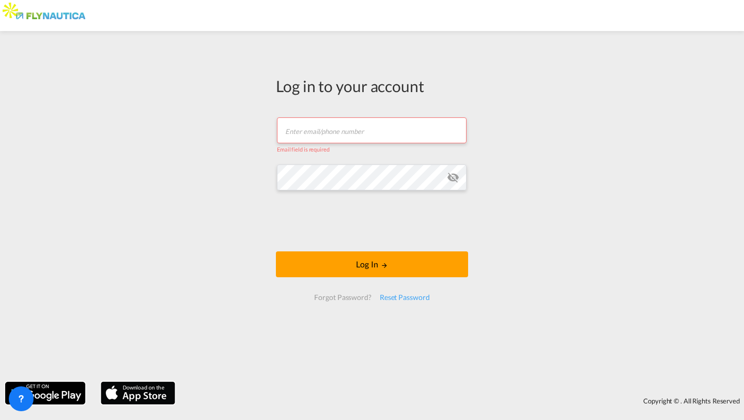
paste input "[PERSON_NAME][EMAIL_ADDRESS][PERSON_NAME][DOMAIN_NAME]"
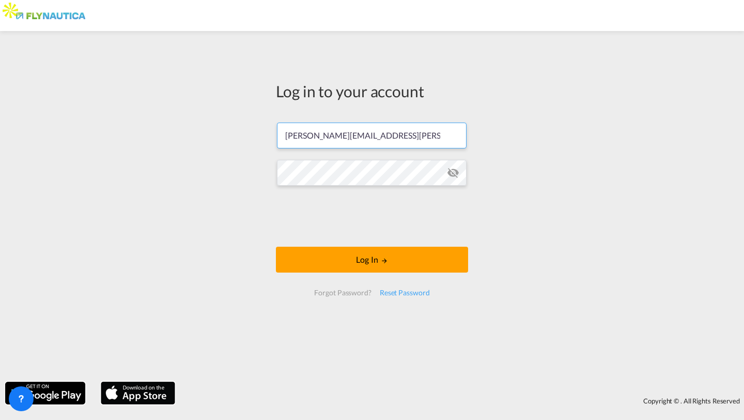
type input "[PERSON_NAME][EMAIL_ADDRESS][PERSON_NAME][DOMAIN_NAME]"
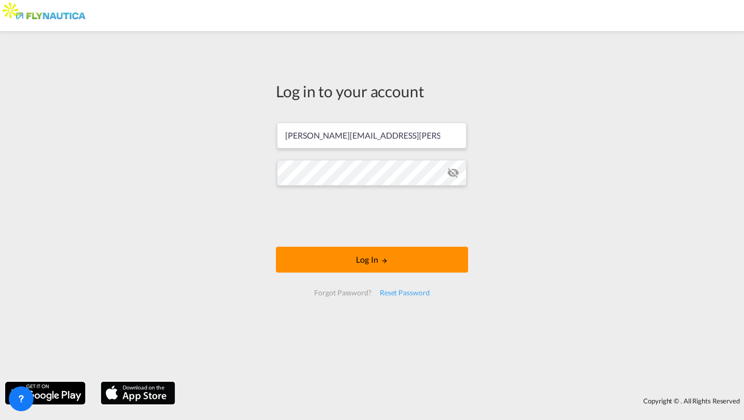
click at [312, 267] on button "Log In" at bounding box center [372, 260] width 192 height 26
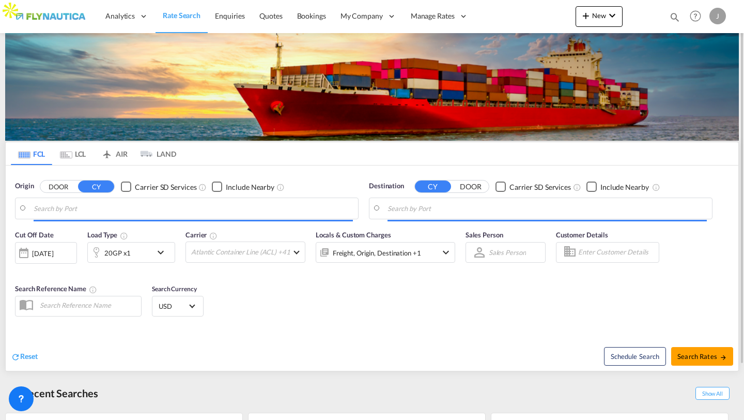
click at [720, 13] on div "J" at bounding box center [718, 16] width 17 height 17
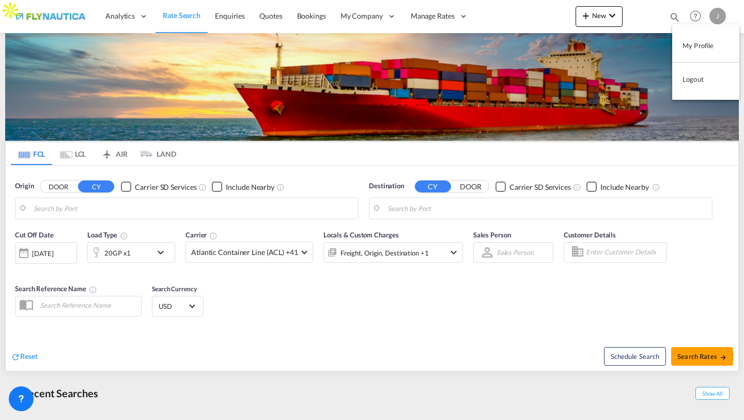
click at [705, 47] on button "My Profile" at bounding box center [705, 45] width 67 height 21
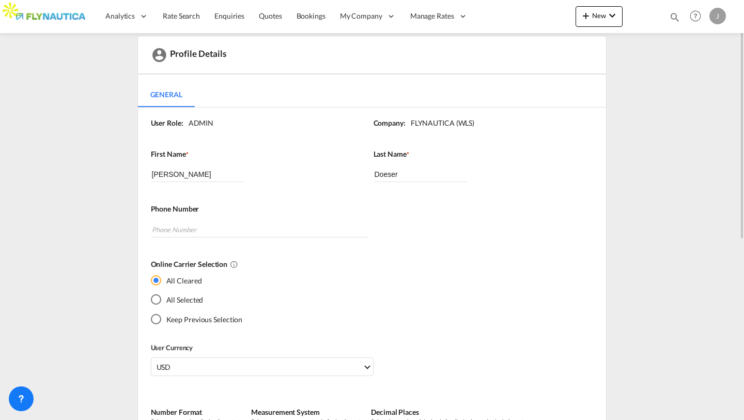
scroll to position [37, 0]
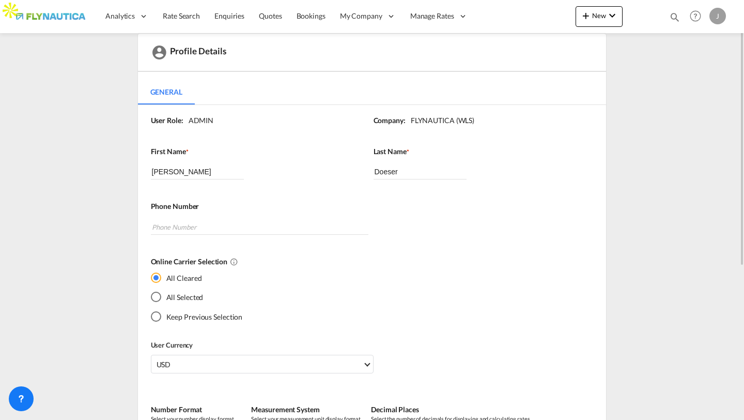
click at [177, 296] on md-radio-button "All Selected" at bounding box center [197, 297] width 92 height 11
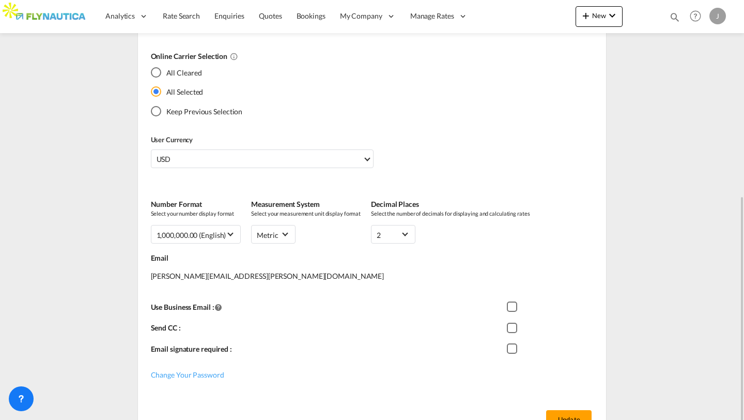
scroll to position [301, 0]
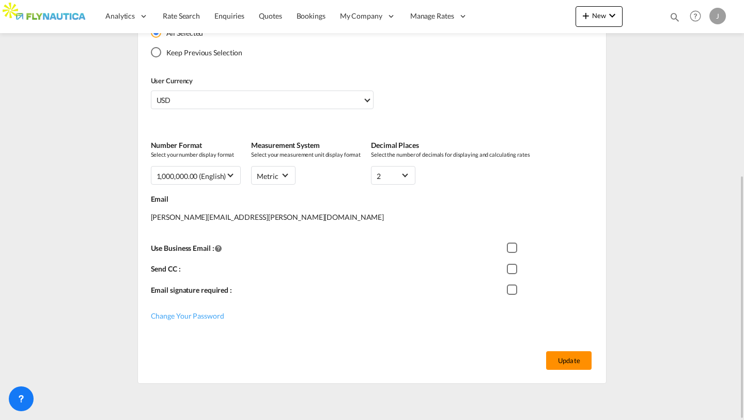
click at [575, 361] on button "Update" at bounding box center [568, 360] width 45 height 19
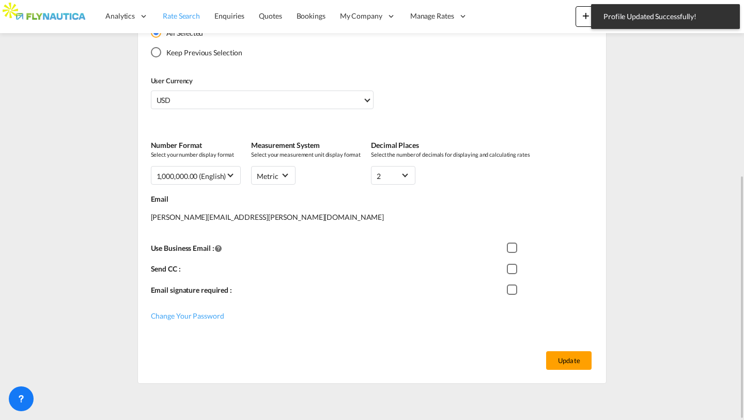
click at [177, 14] on span "Rate Search" at bounding box center [181, 15] width 37 height 9
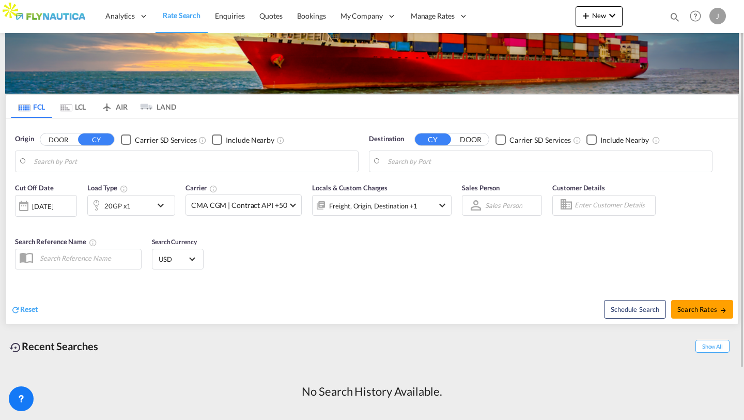
scroll to position [20, 0]
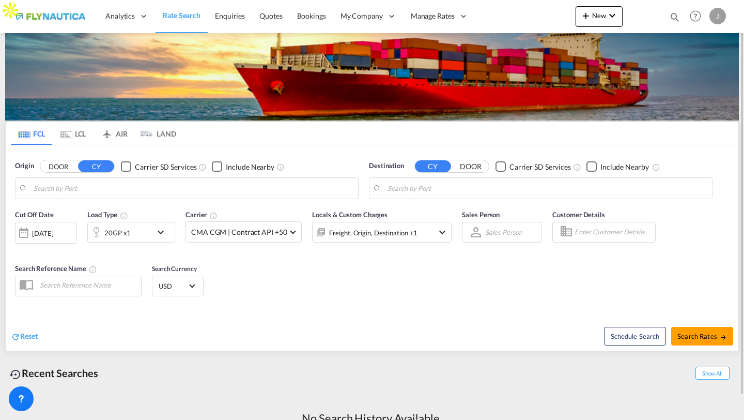
click at [724, 17] on div "J" at bounding box center [718, 16] width 17 height 17
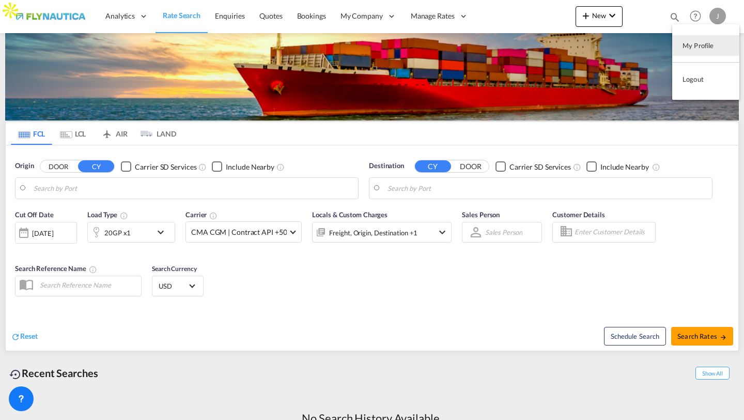
click at [694, 80] on button "Logout" at bounding box center [705, 79] width 67 height 21
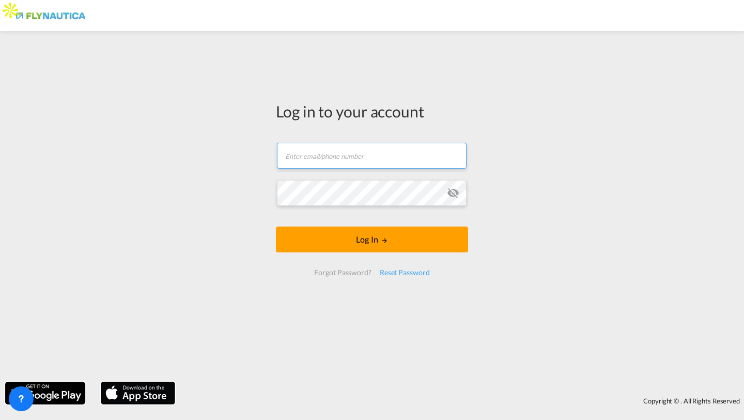
type input "[PERSON_NAME][EMAIL_ADDRESS][DOMAIN_NAME]"
click at [384, 155] on input "[PERSON_NAME][EMAIL_ADDRESS][DOMAIN_NAME]" at bounding box center [372, 156] width 190 height 26
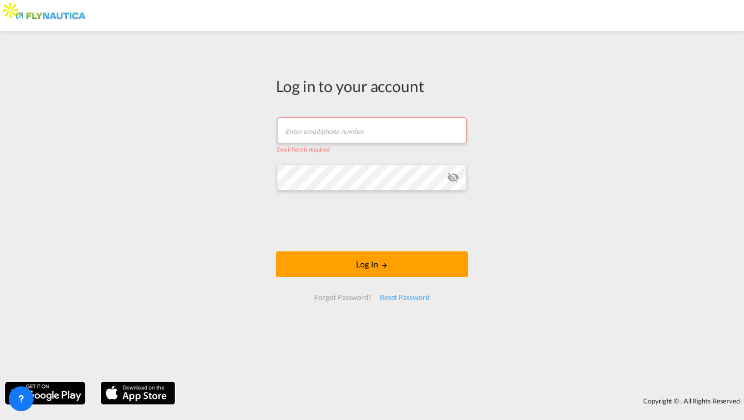
paste input "[EMAIL_ADDRESS][DOMAIN_NAME]"
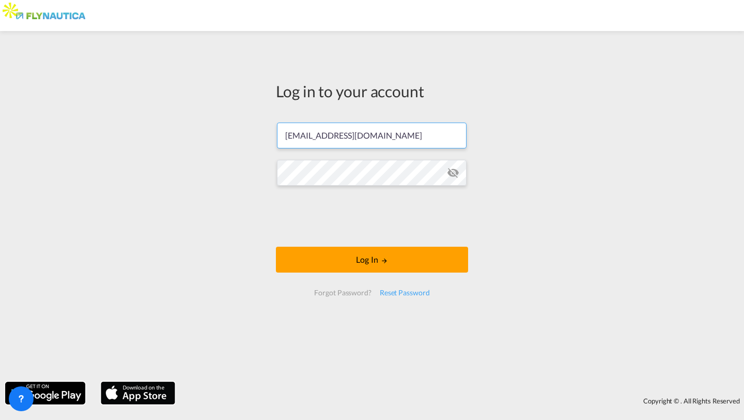
type input "[EMAIL_ADDRESS][DOMAIN_NAME]"
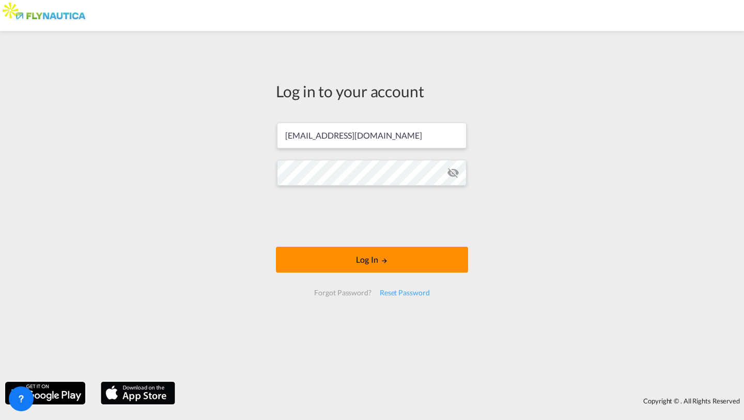
click at [310, 262] on button "Log In" at bounding box center [372, 260] width 192 height 26
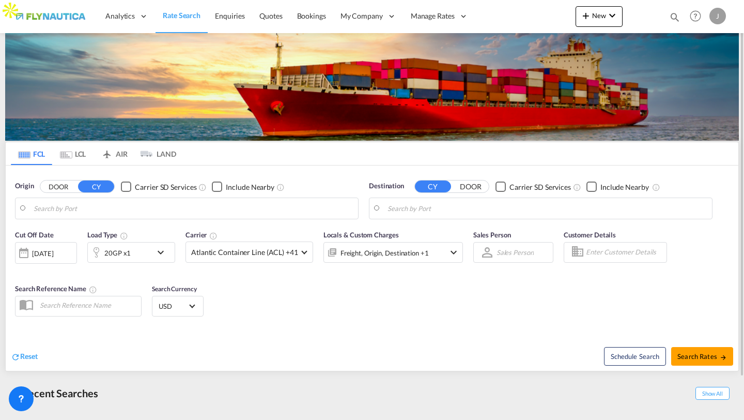
click at [719, 21] on div "J" at bounding box center [718, 16] width 17 height 17
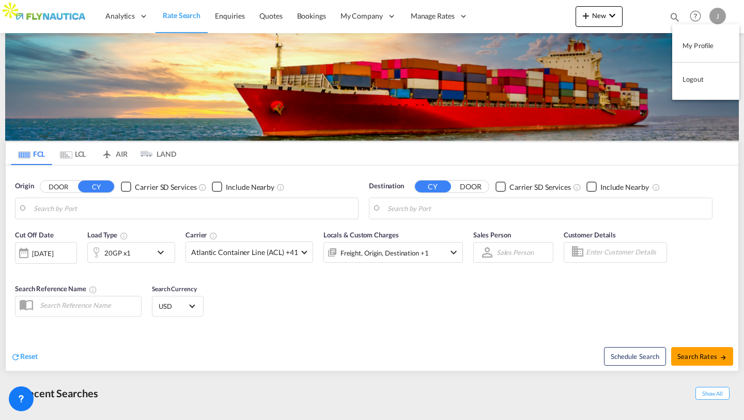
click at [705, 41] on button "My Profile" at bounding box center [705, 45] width 67 height 21
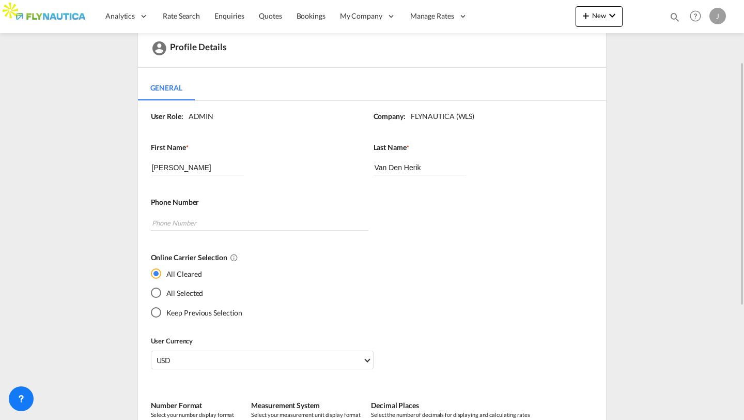
scroll to position [65, 0]
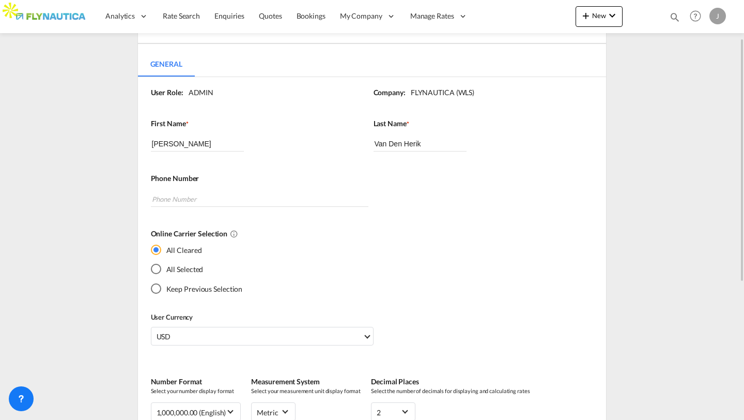
click at [198, 270] on md-radio-button "All Selected" at bounding box center [197, 269] width 92 height 11
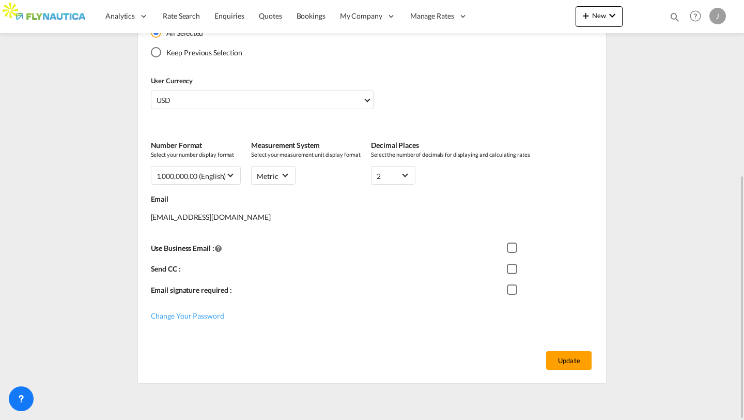
click at [563, 374] on div "Update" at bounding box center [372, 360] width 469 height 47
click at [567, 363] on button "Update" at bounding box center [568, 360] width 45 height 19
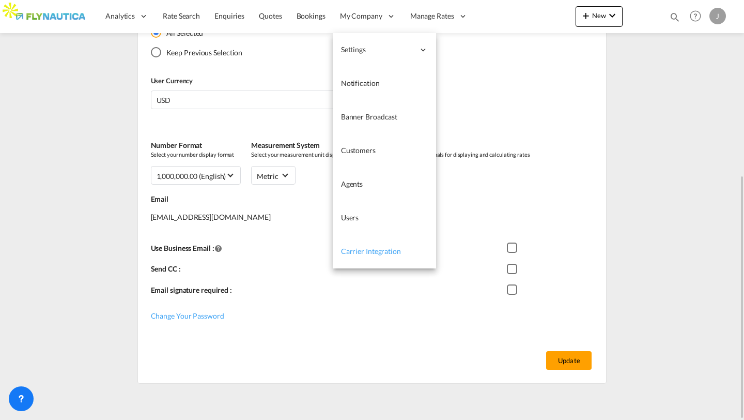
click at [366, 249] on span "Carrier Integration" at bounding box center [371, 251] width 60 height 9
